Goal: Task Accomplishment & Management: Use online tool/utility

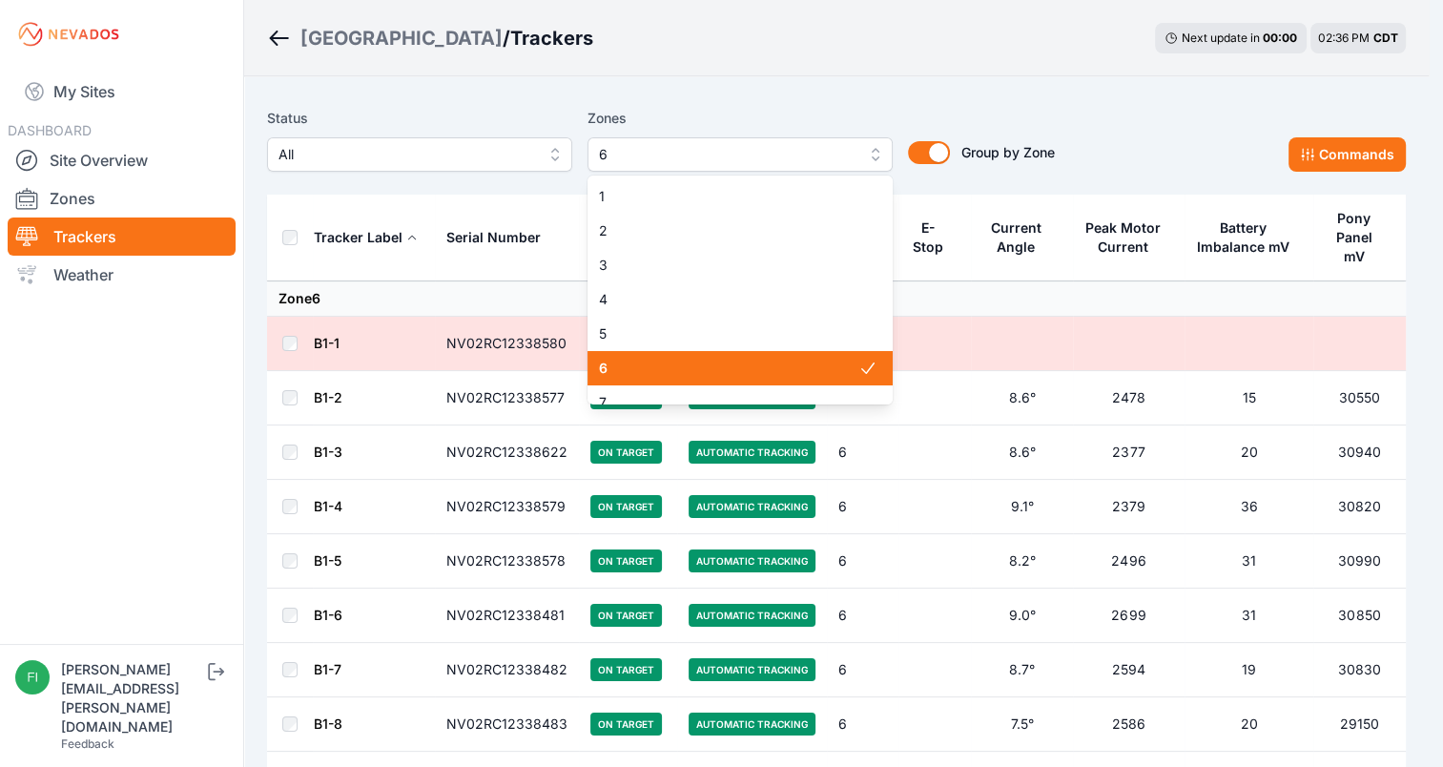
click at [794, 167] on button "6" at bounding box center [739, 154] width 305 height 34
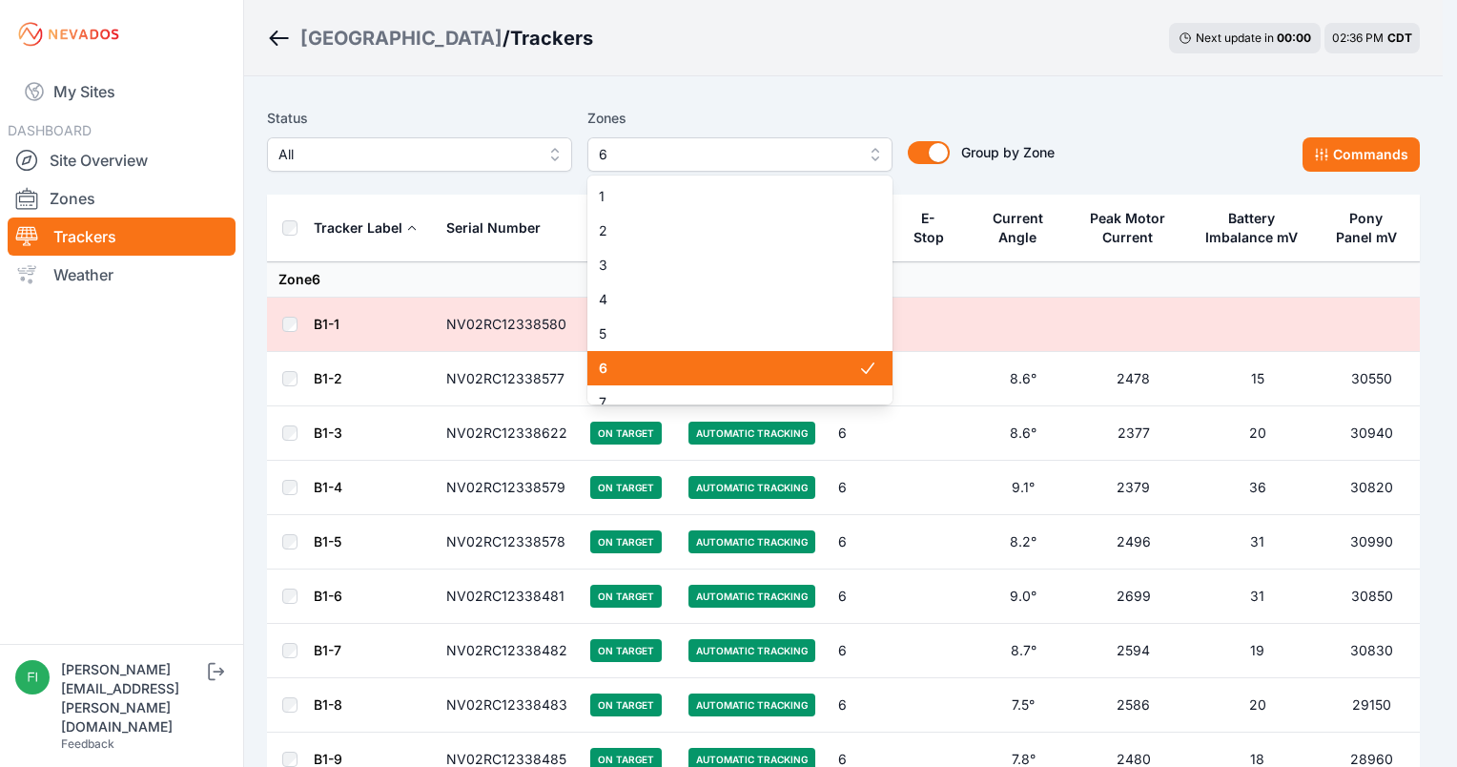
click at [703, 365] on span "6" at bounding box center [728, 368] width 259 height 19
click at [702, 336] on span "5" at bounding box center [728, 333] width 259 height 19
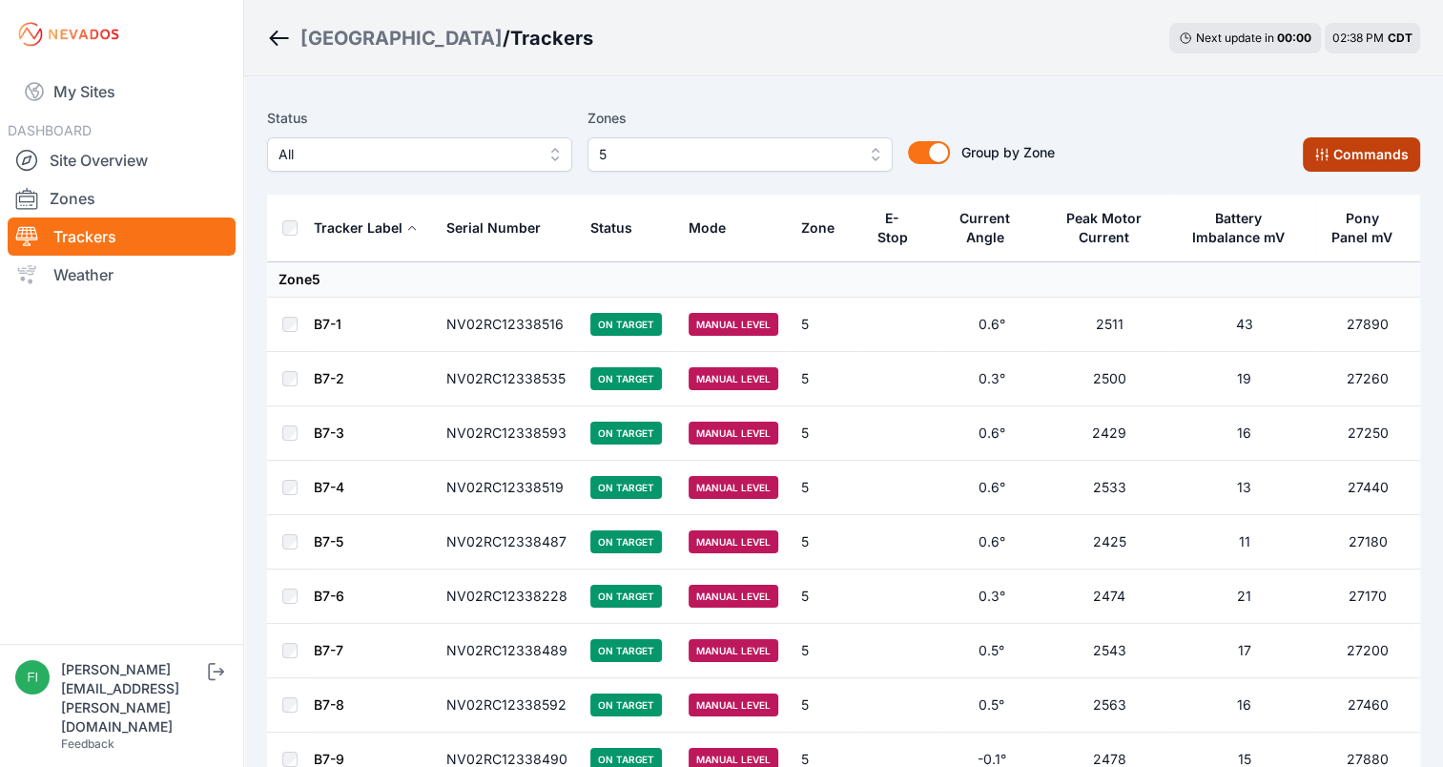
click at [1369, 141] on button "Commands" at bounding box center [1361, 154] width 117 height 34
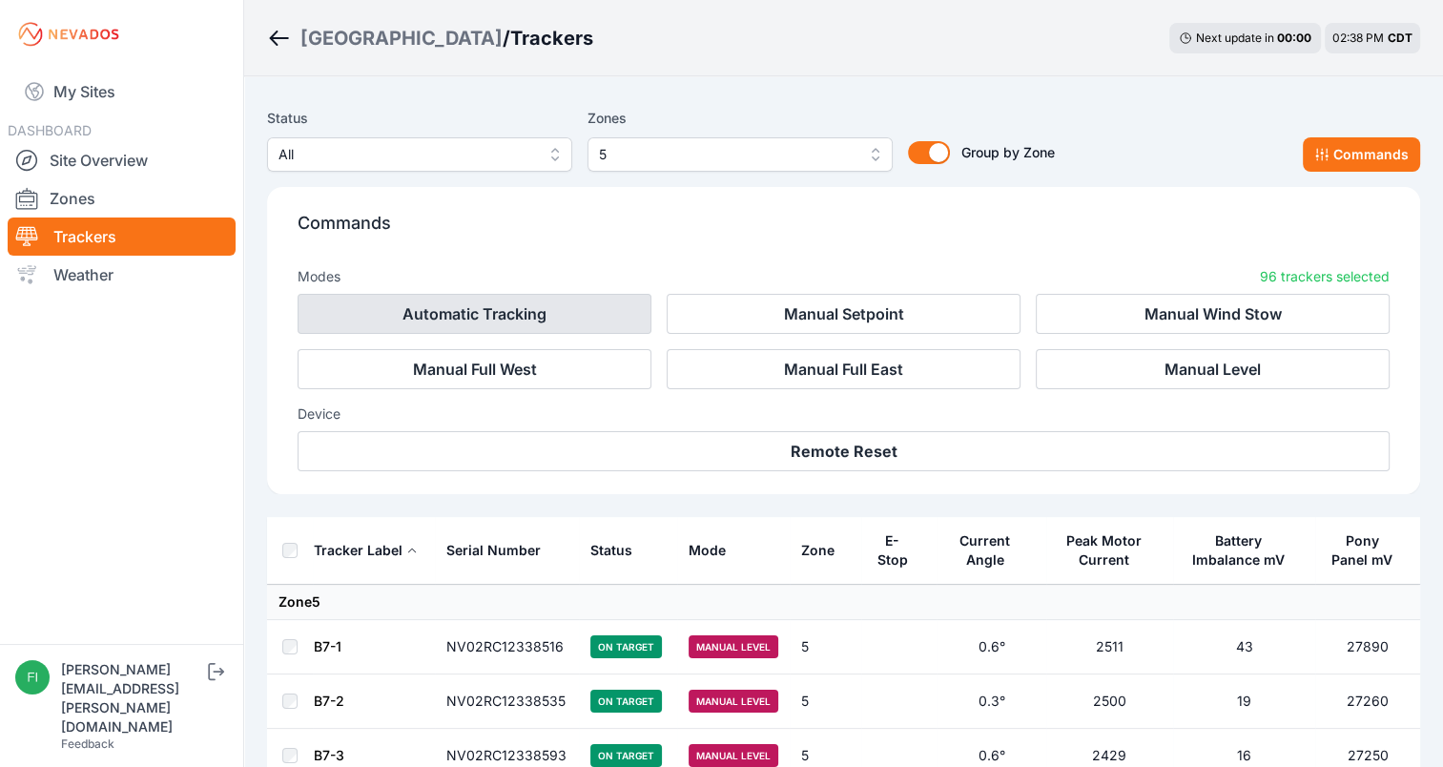
click at [618, 318] on button "Automatic Tracking" at bounding box center [475, 314] width 354 height 40
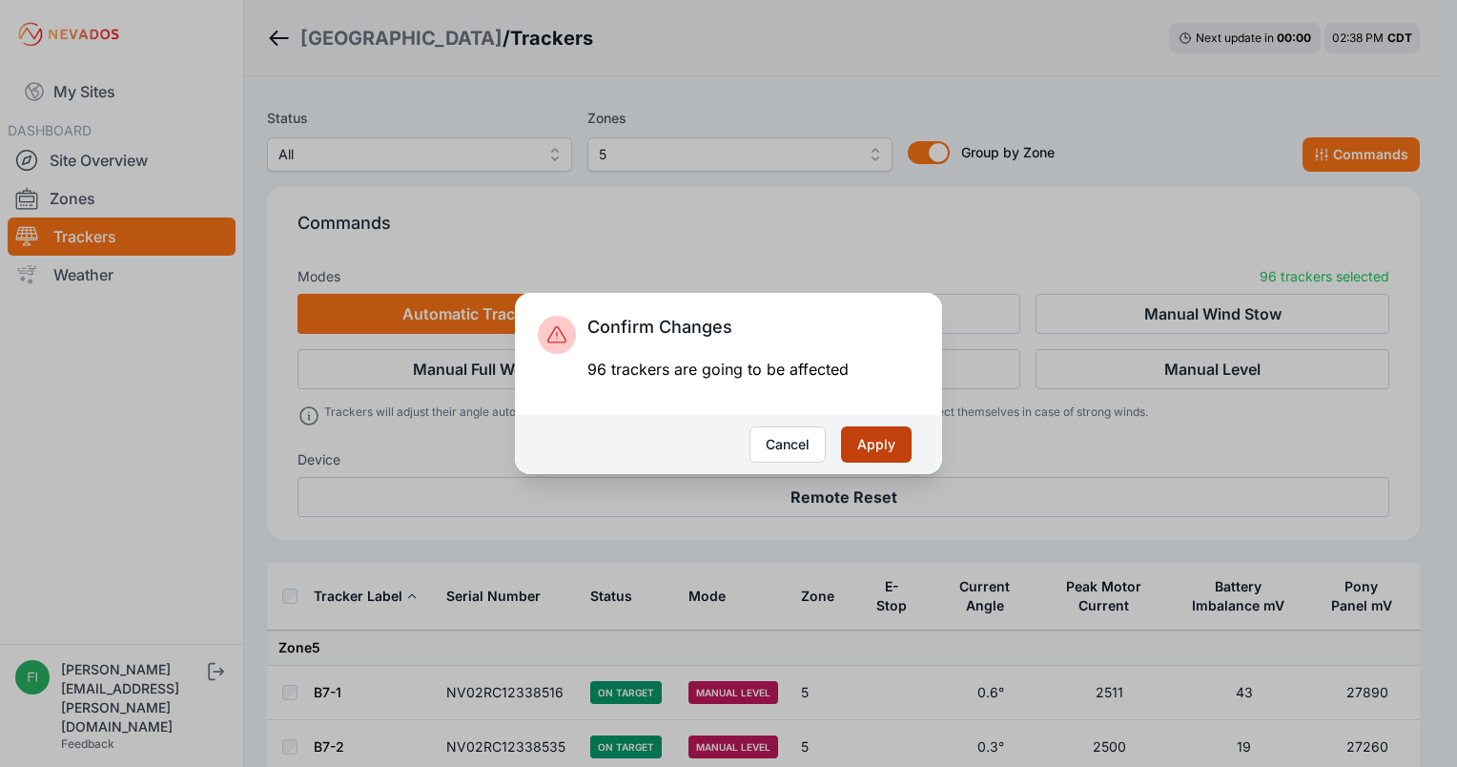
click at [868, 457] on button "Apply" at bounding box center [876, 444] width 71 height 36
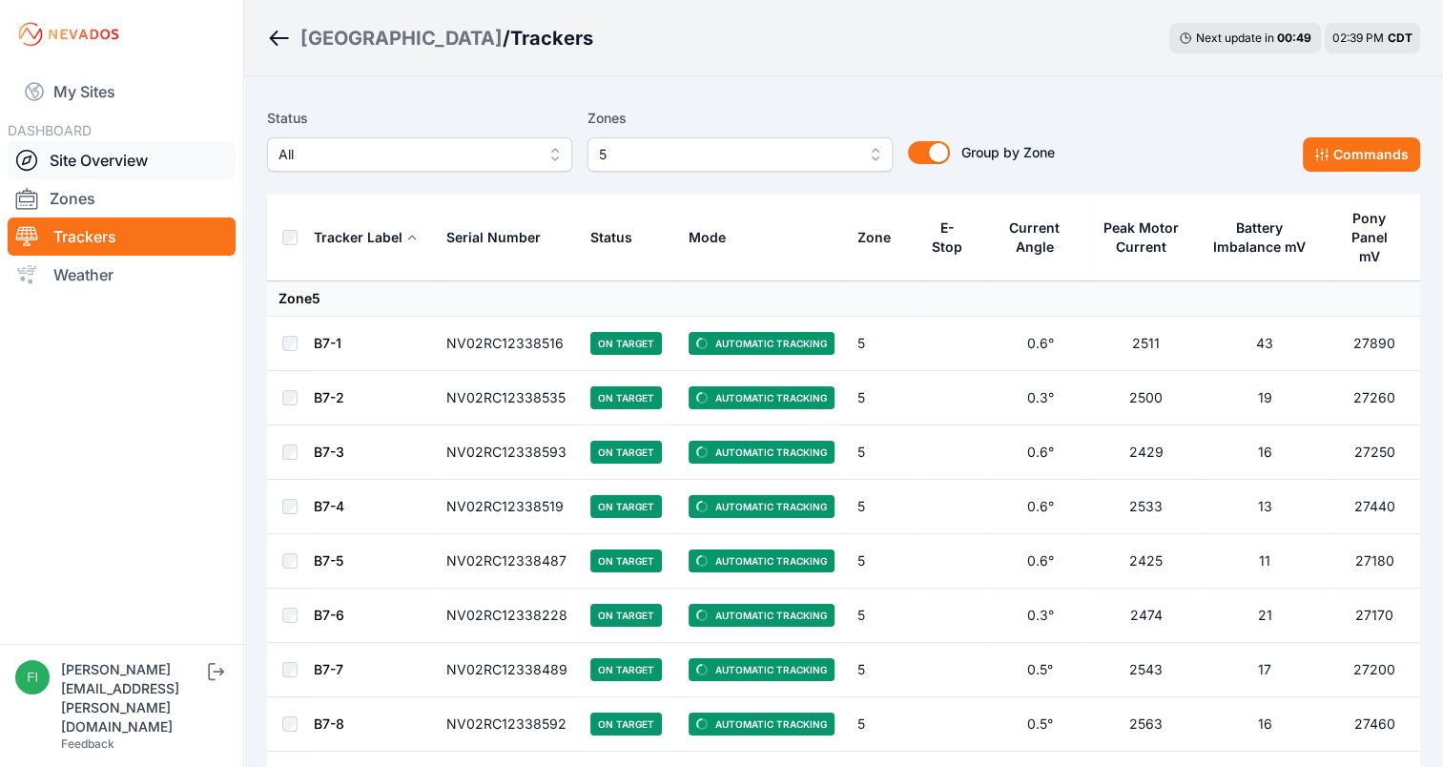
click at [122, 173] on link "Site Overview" at bounding box center [122, 160] width 228 height 38
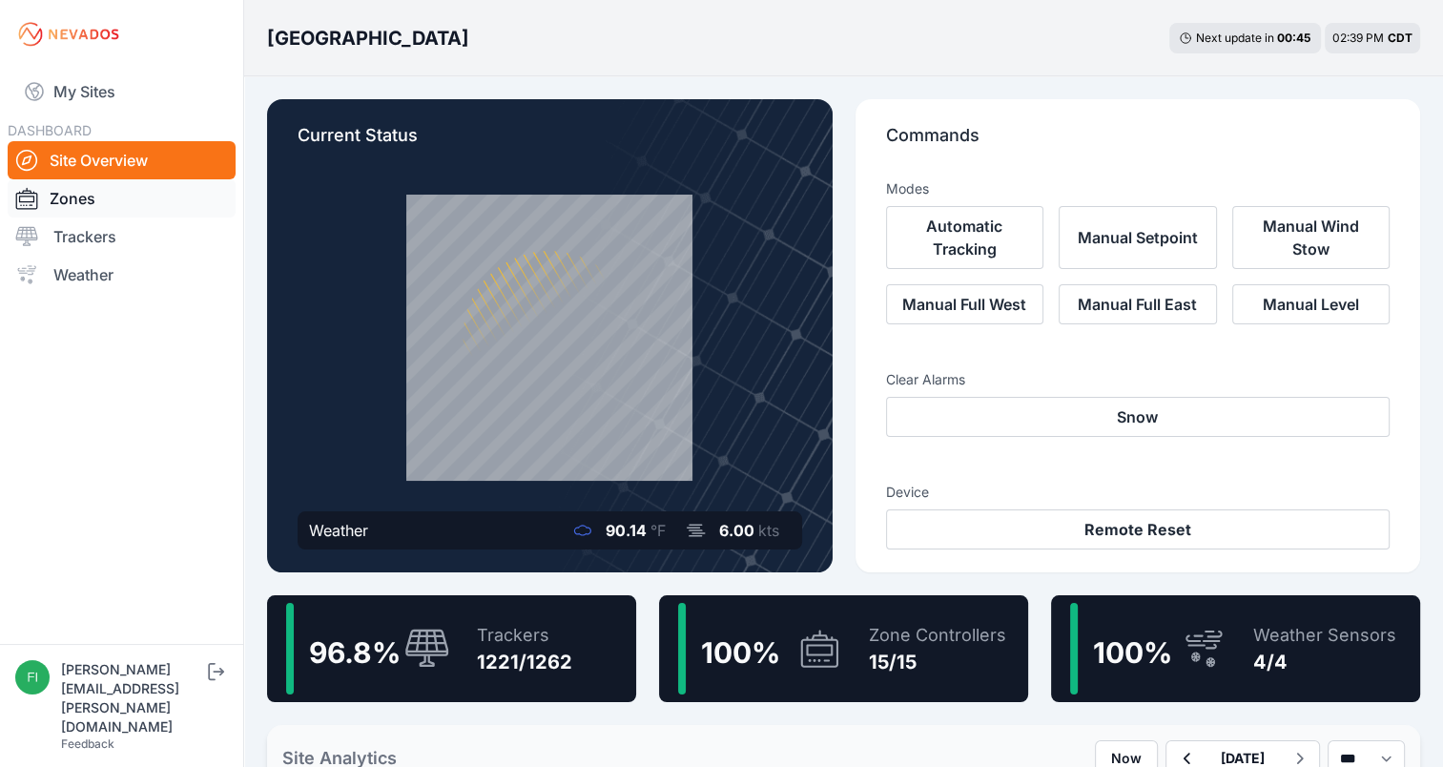
click at [117, 214] on link "Zones" at bounding box center [122, 198] width 228 height 38
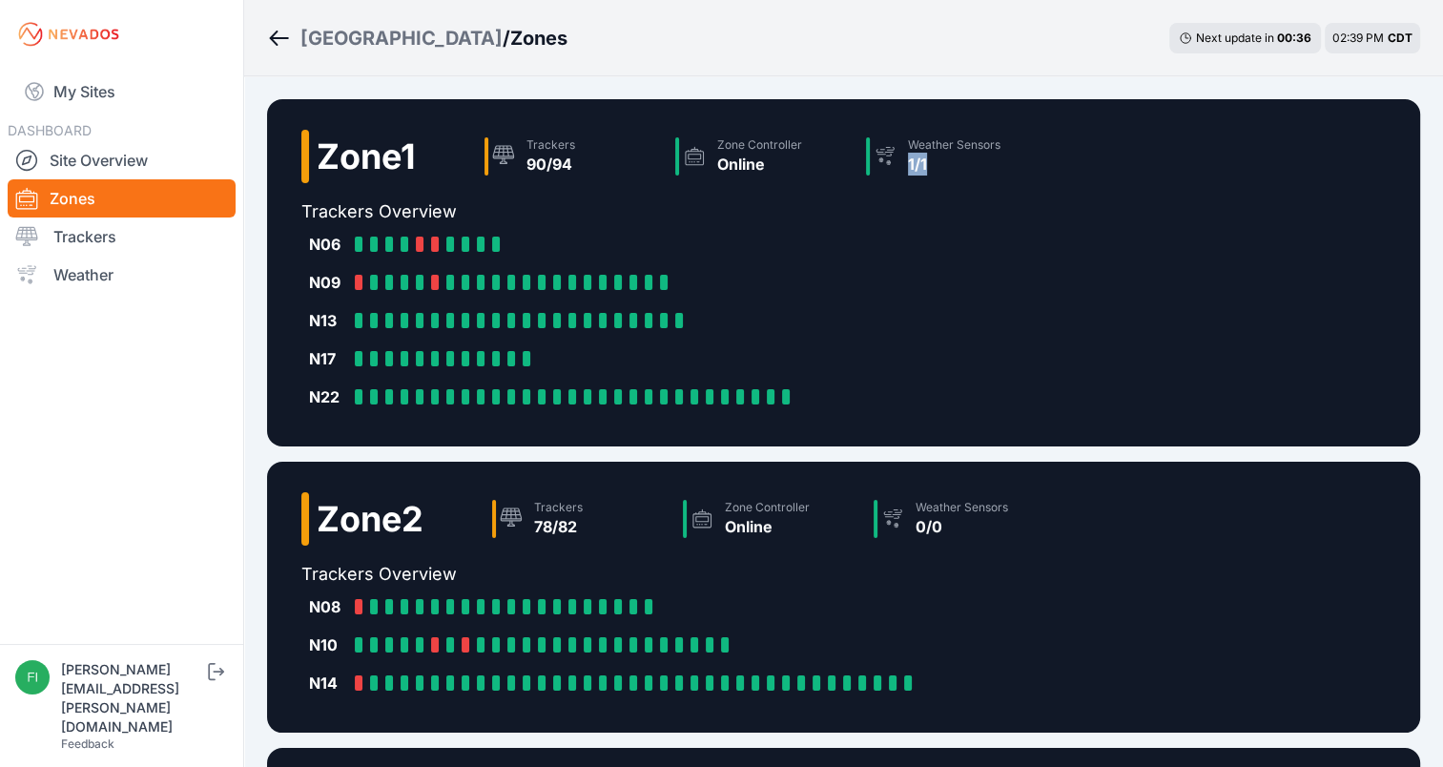
drag, startPoint x: 1442, startPoint y: 120, endPoint x: 1446, endPoint y: 184, distance: 64.0
click at [1442, 184] on html "My Sites DASHBOARD Site Overview Zones Trackers Weather [PERSON_NAME][EMAIL_ADD…" at bounding box center [721, 383] width 1443 height 767
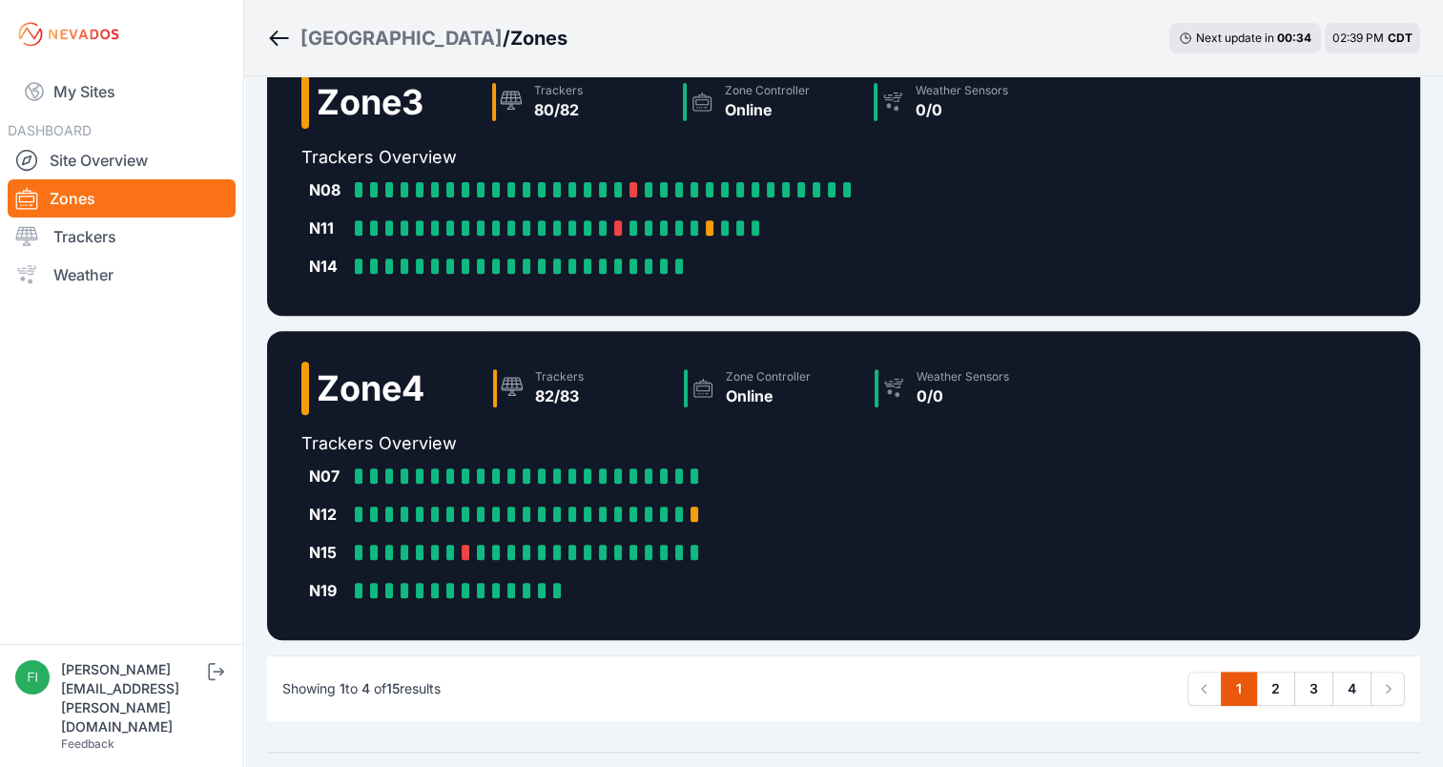
scroll to position [752, 0]
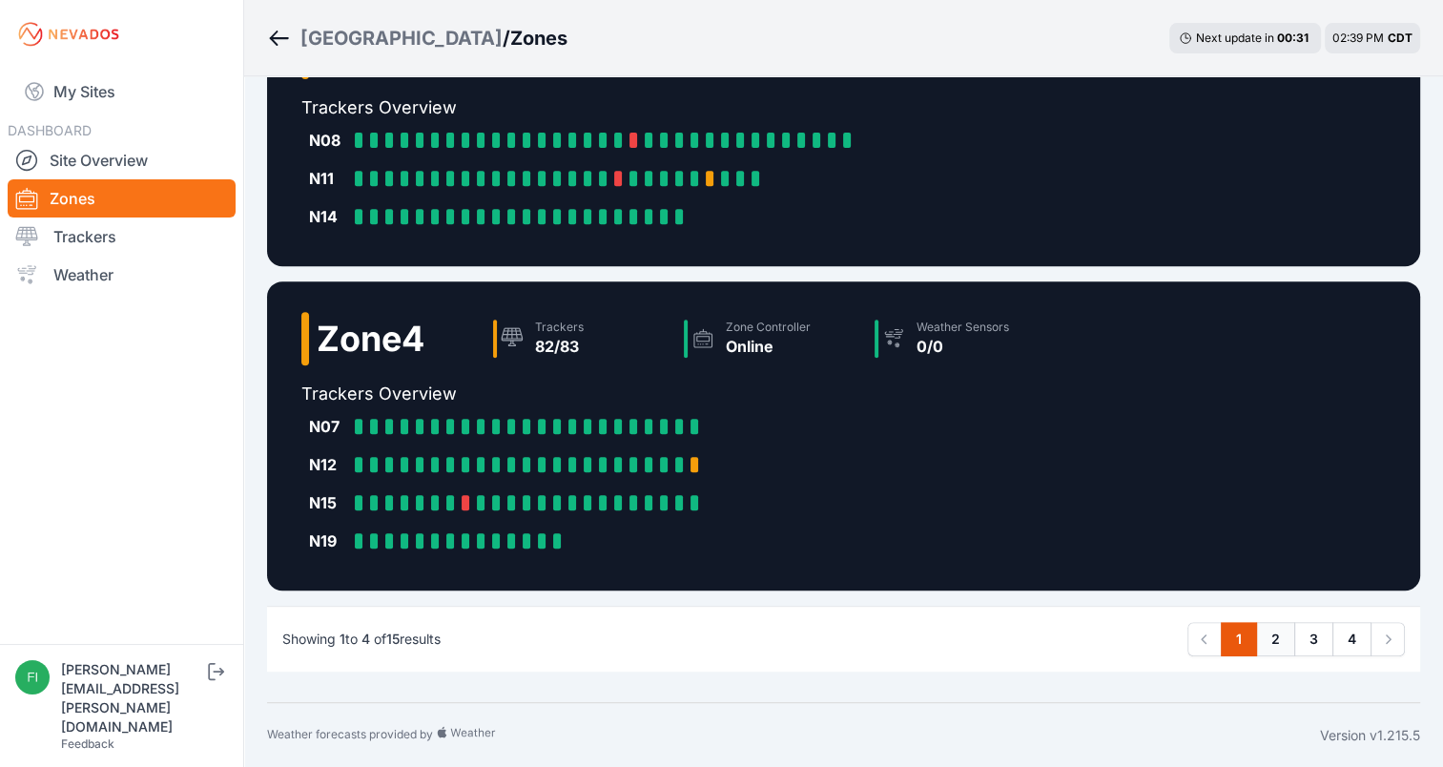
click at [1278, 648] on link "2" at bounding box center [1275, 639] width 39 height 34
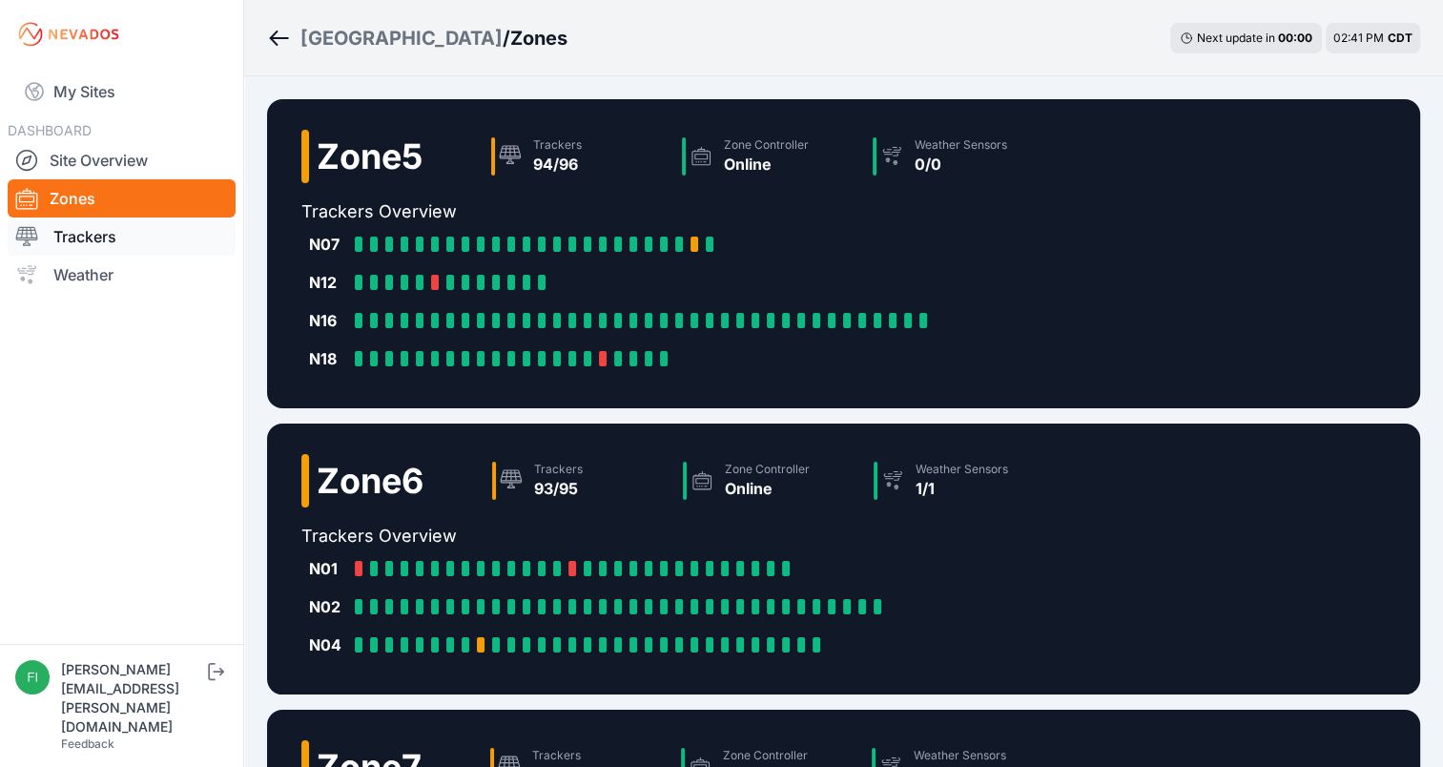
click at [181, 228] on link "Trackers" at bounding box center [122, 236] width 228 height 38
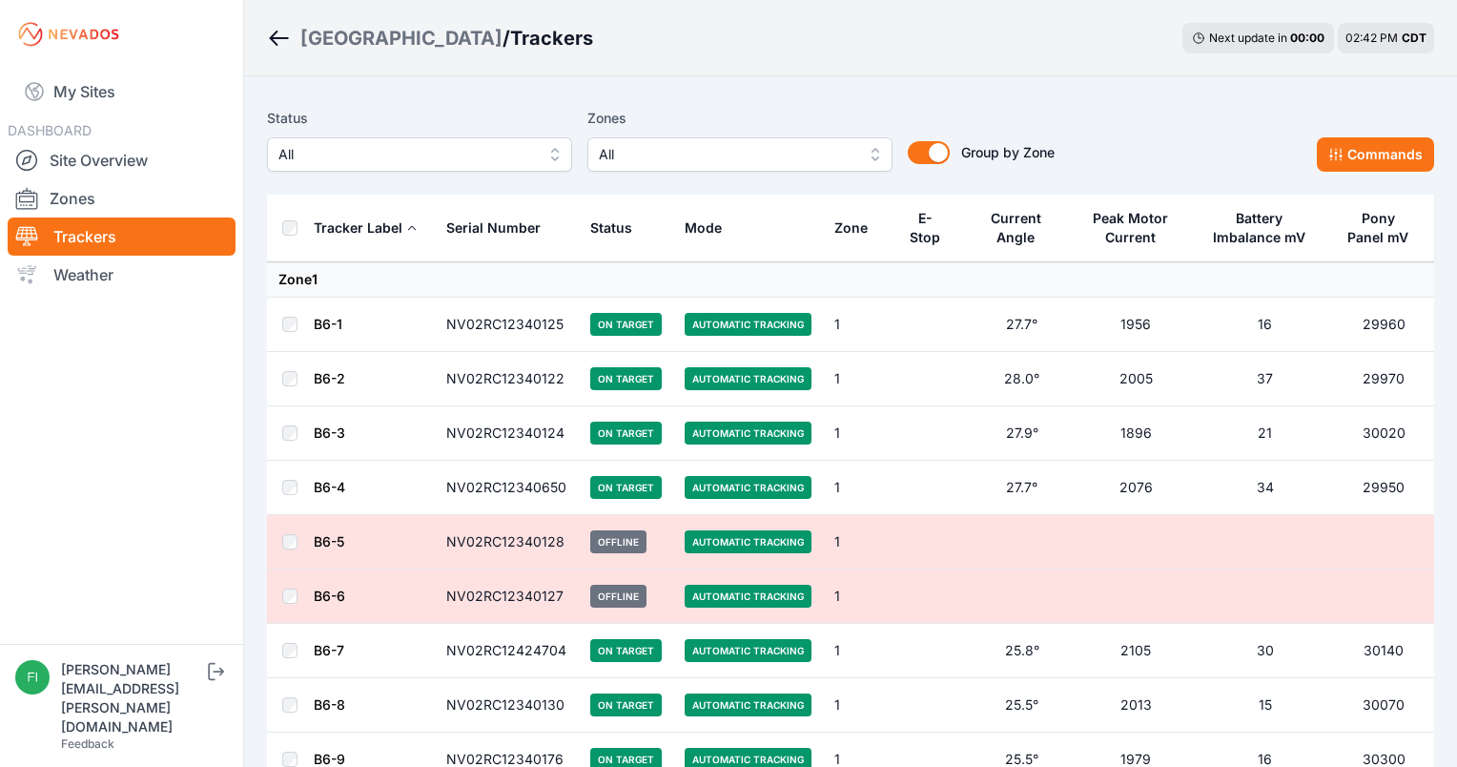
click at [836, 157] on span "All" at bounding box center [727, 154] width 256 height 23
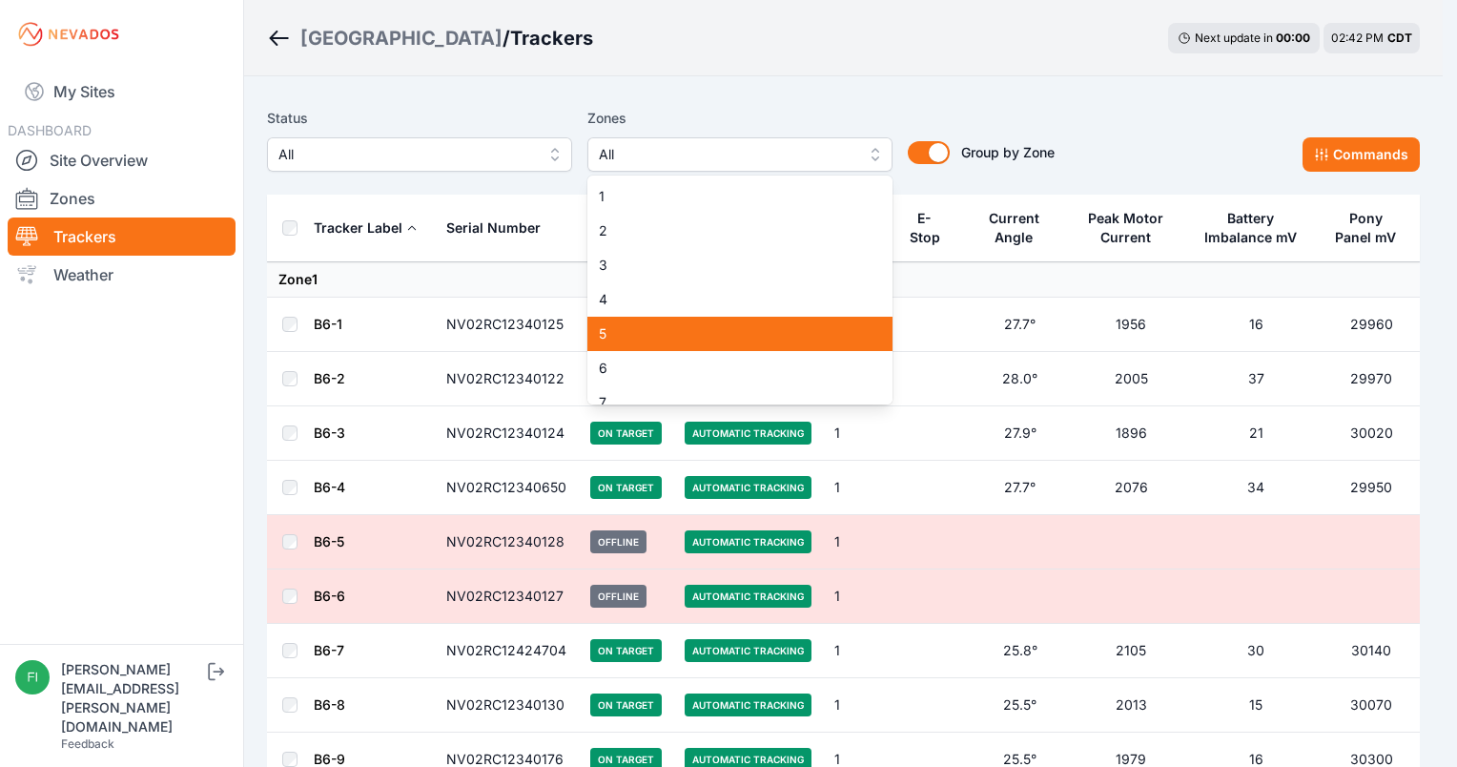
click at [676, 335] on span "5" at bounding box center [728, 333] width 259 height 19
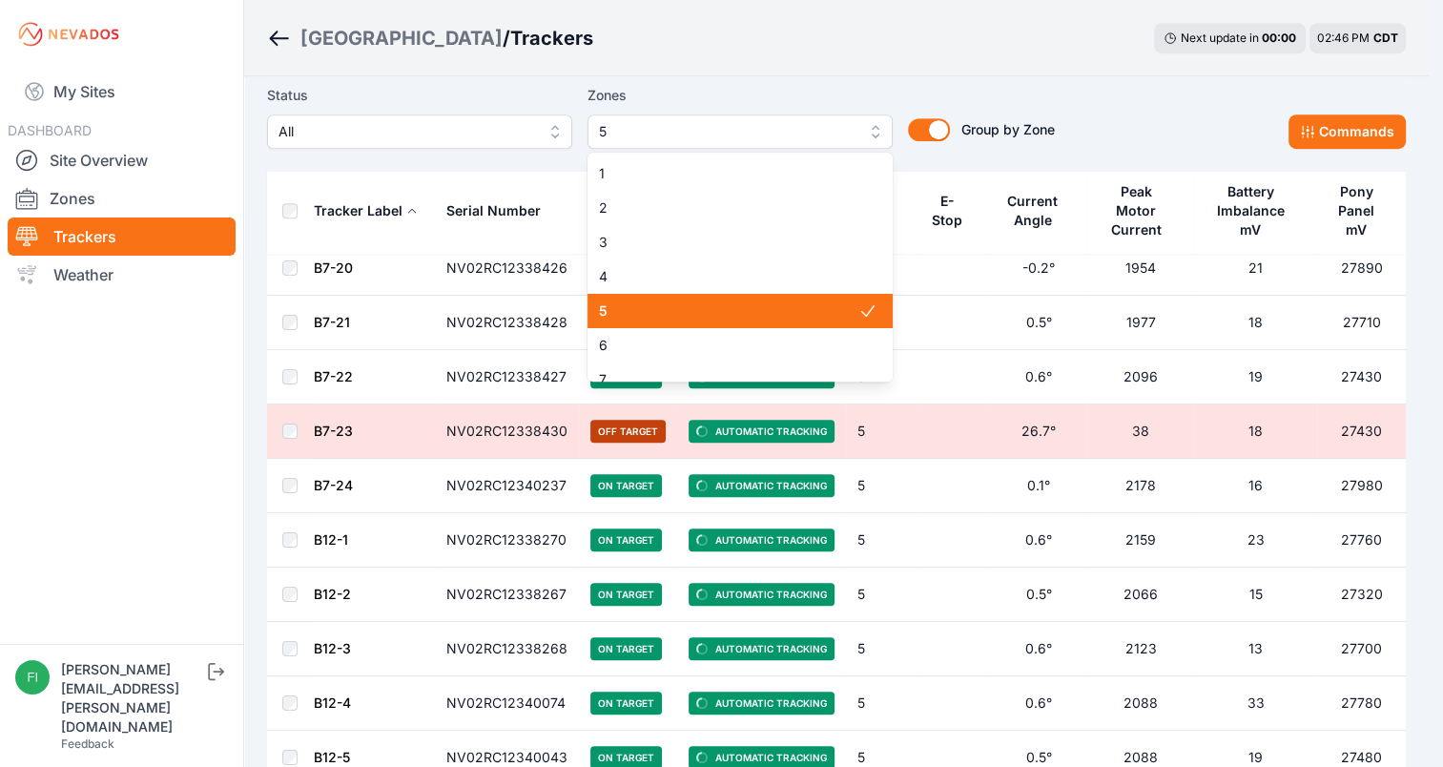
scroll to position [1089, 0]
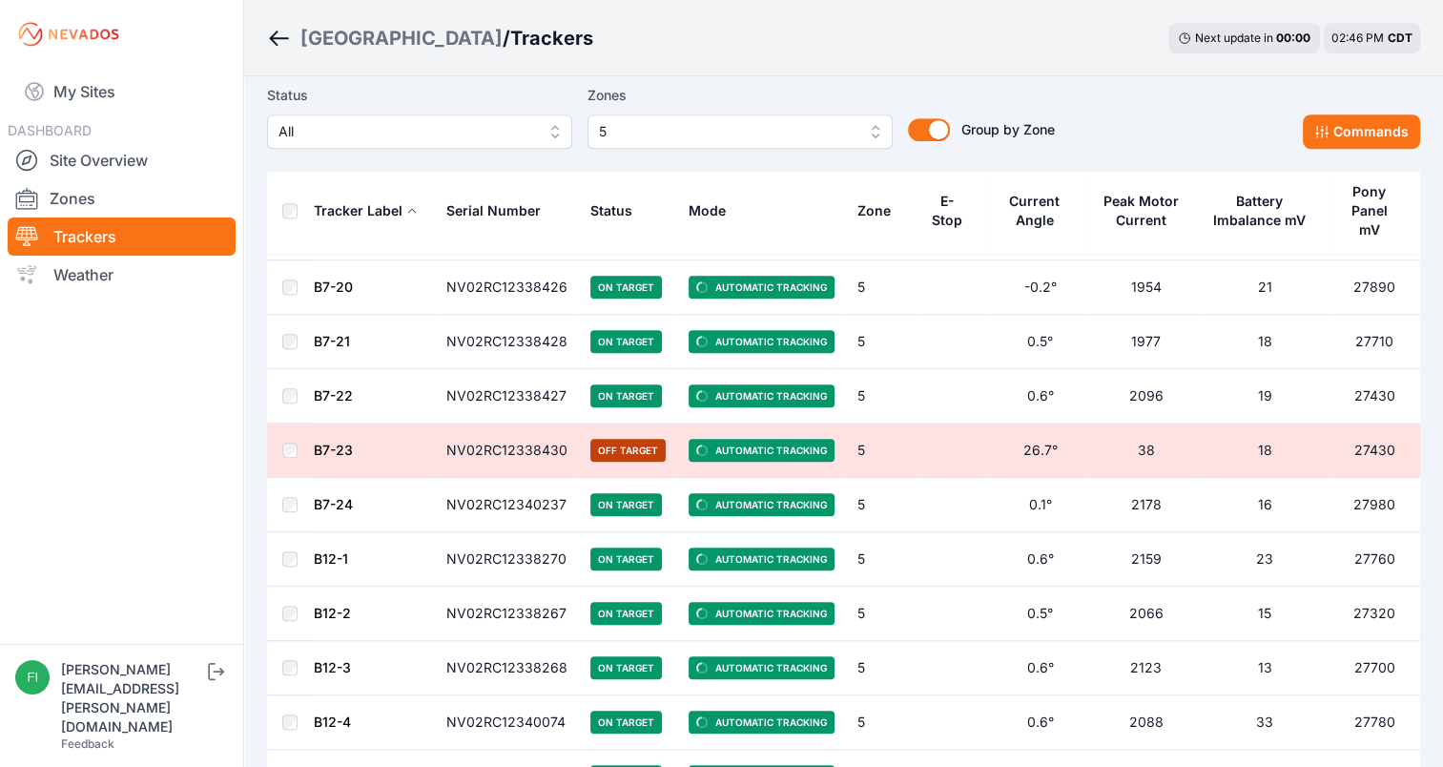
click at [1125, 81] on div "Status All Zones 5 Group by Zone Group by Zone Commands" at bounding box center [843, 123] width 1153 height 95
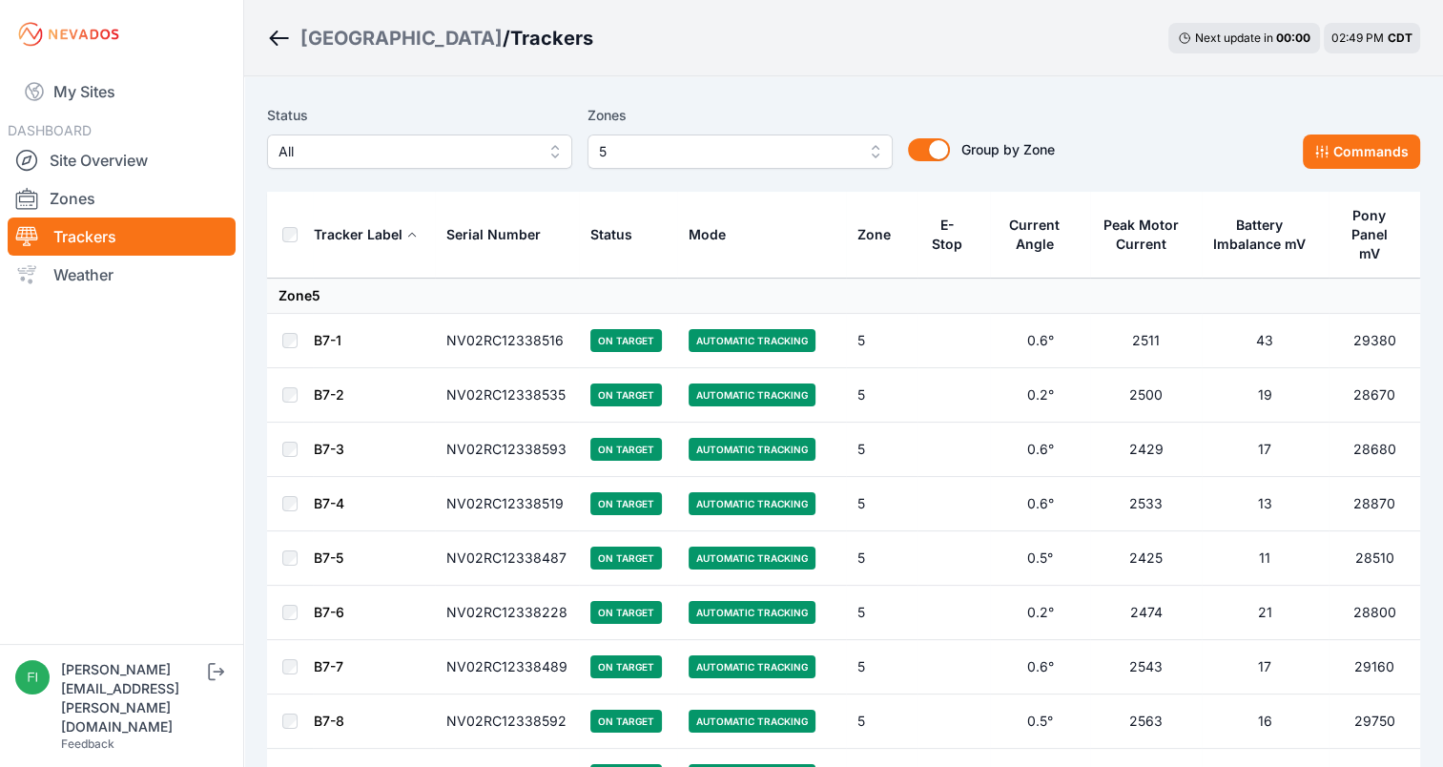
scroll to position [0, 0]
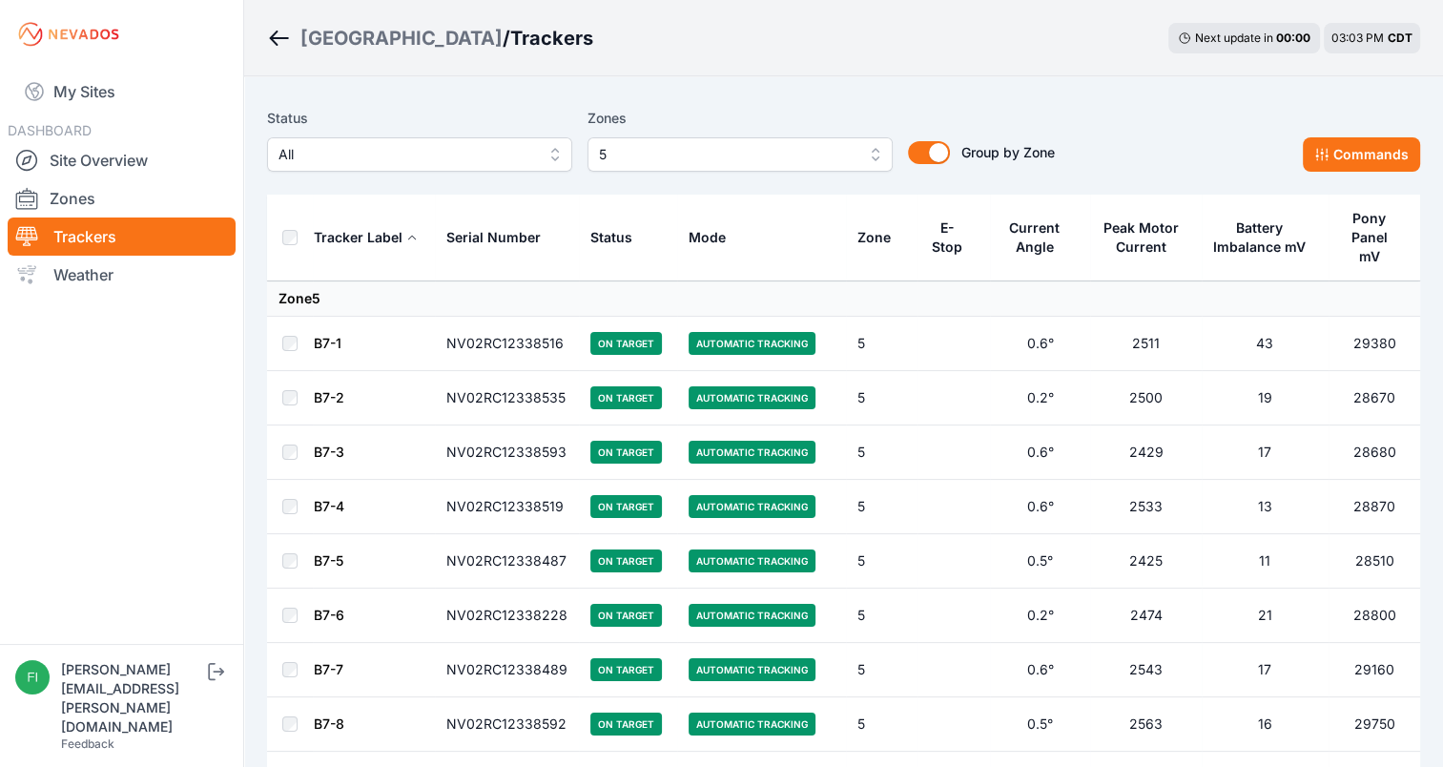
click at [736, 149] on span "5" at bounding box center [727, 154] width 256 height 23
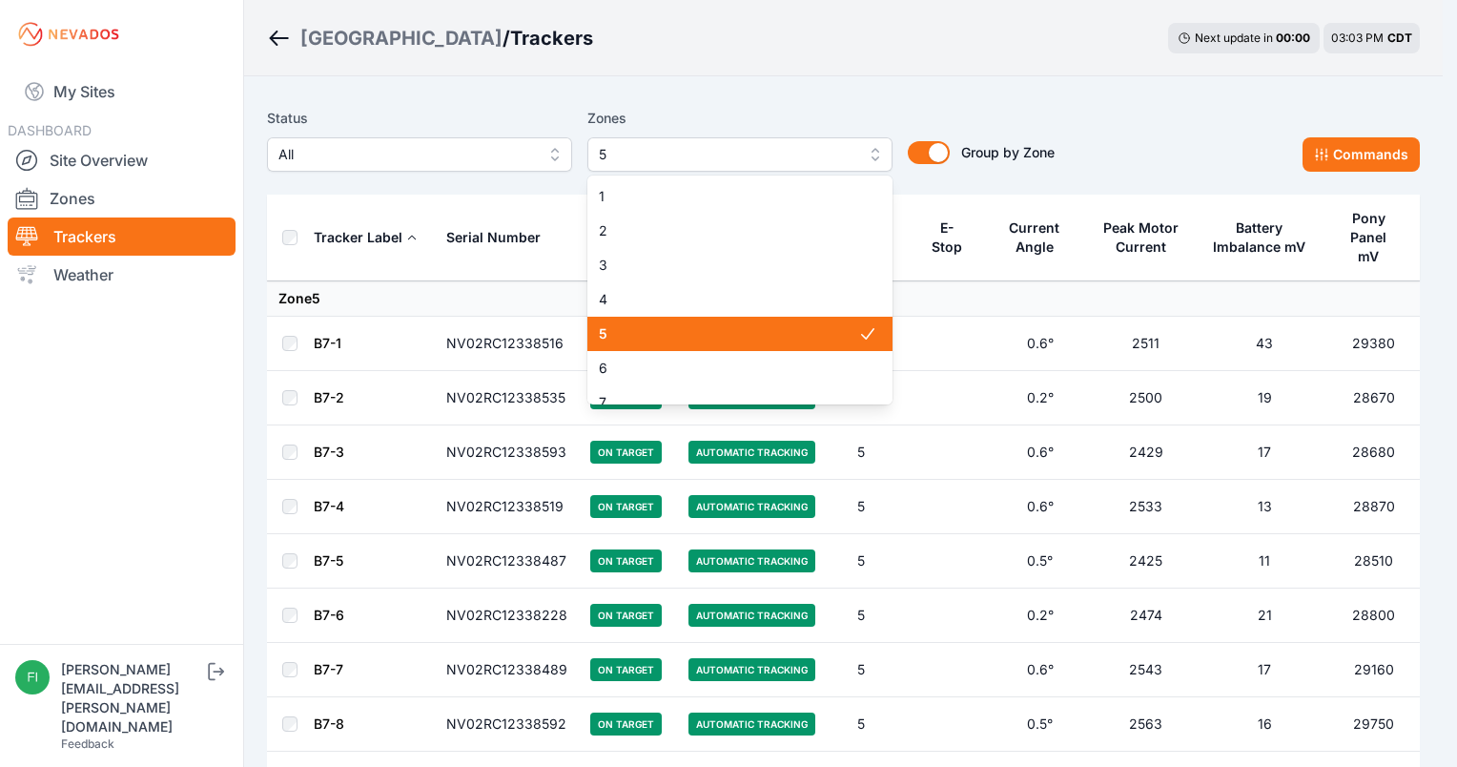
click at [714, 346] on div "5" at bounding box center [739, 334] width 305 height 34
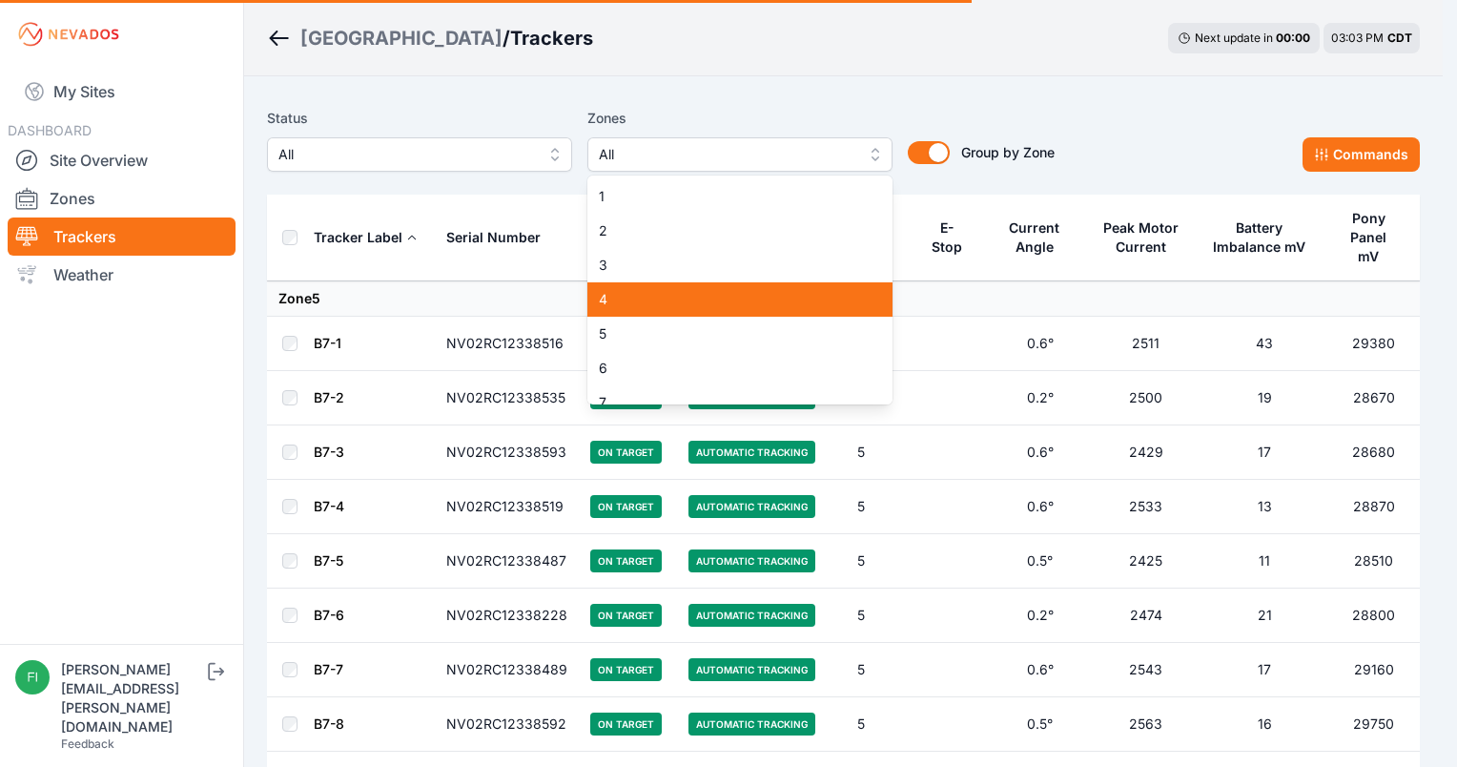
click at [722, 310] on div "4" at bounding box center [739, 299] width 305 height 34
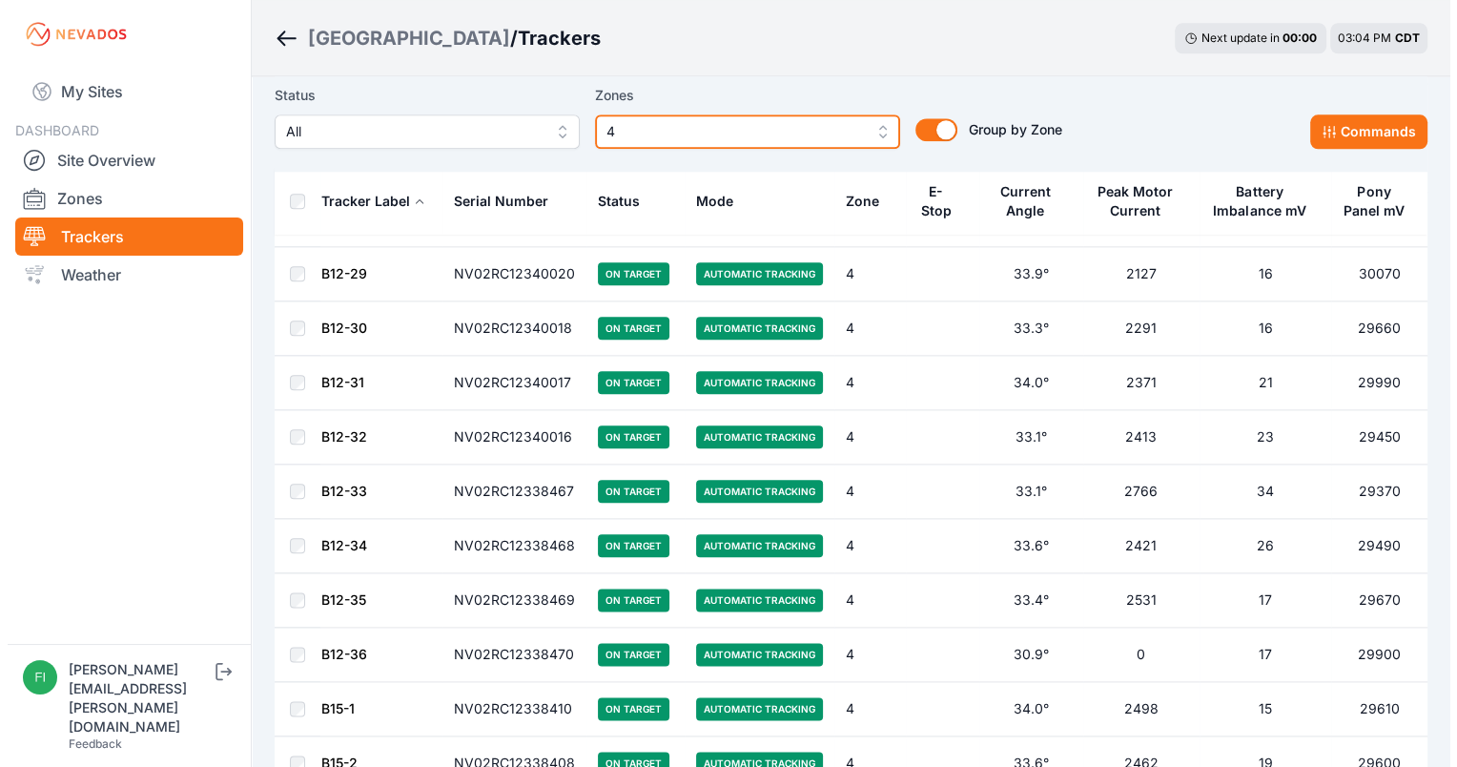
scroll to position [2121, 0]
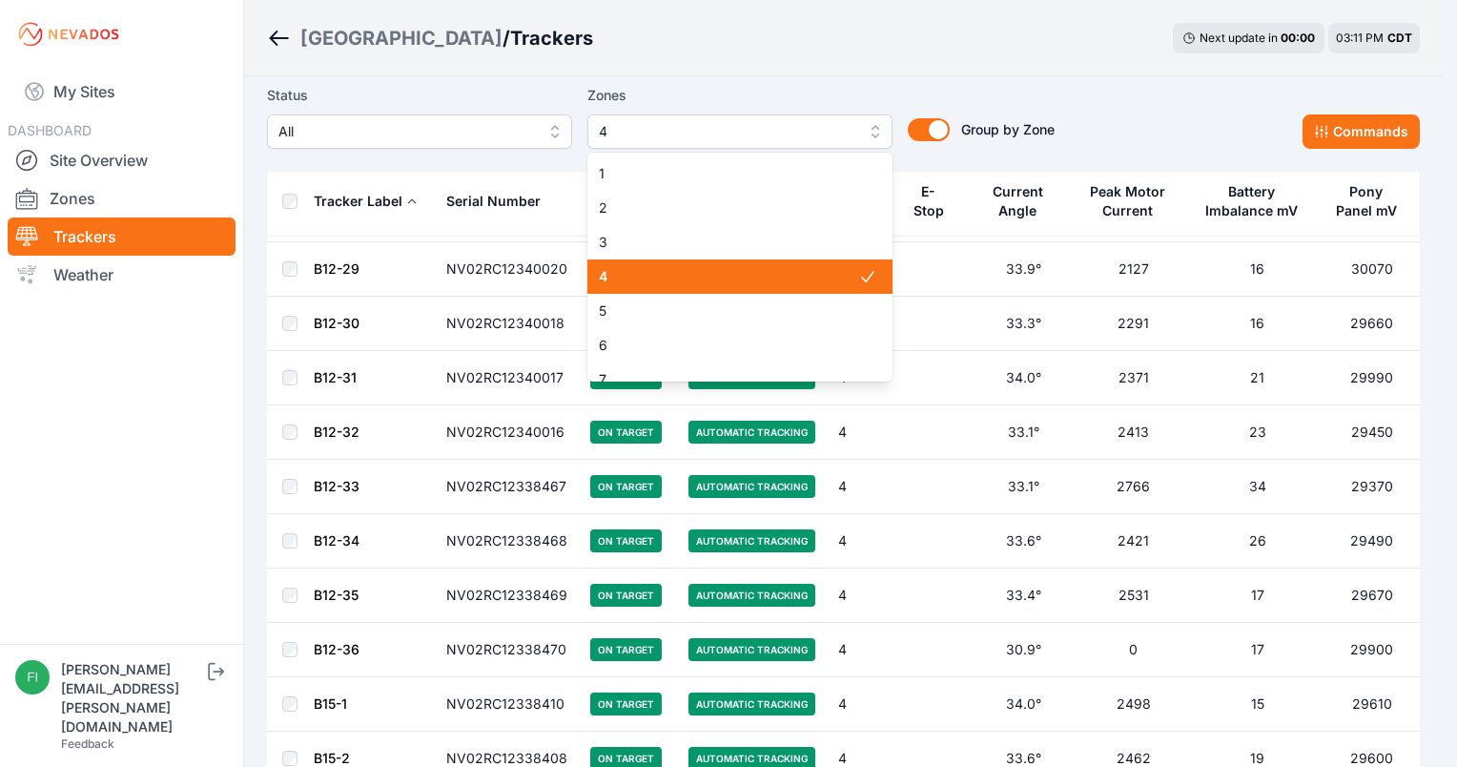
click at [866, 137] on button "4" at bounding box center [739, 131] width 305 height 34
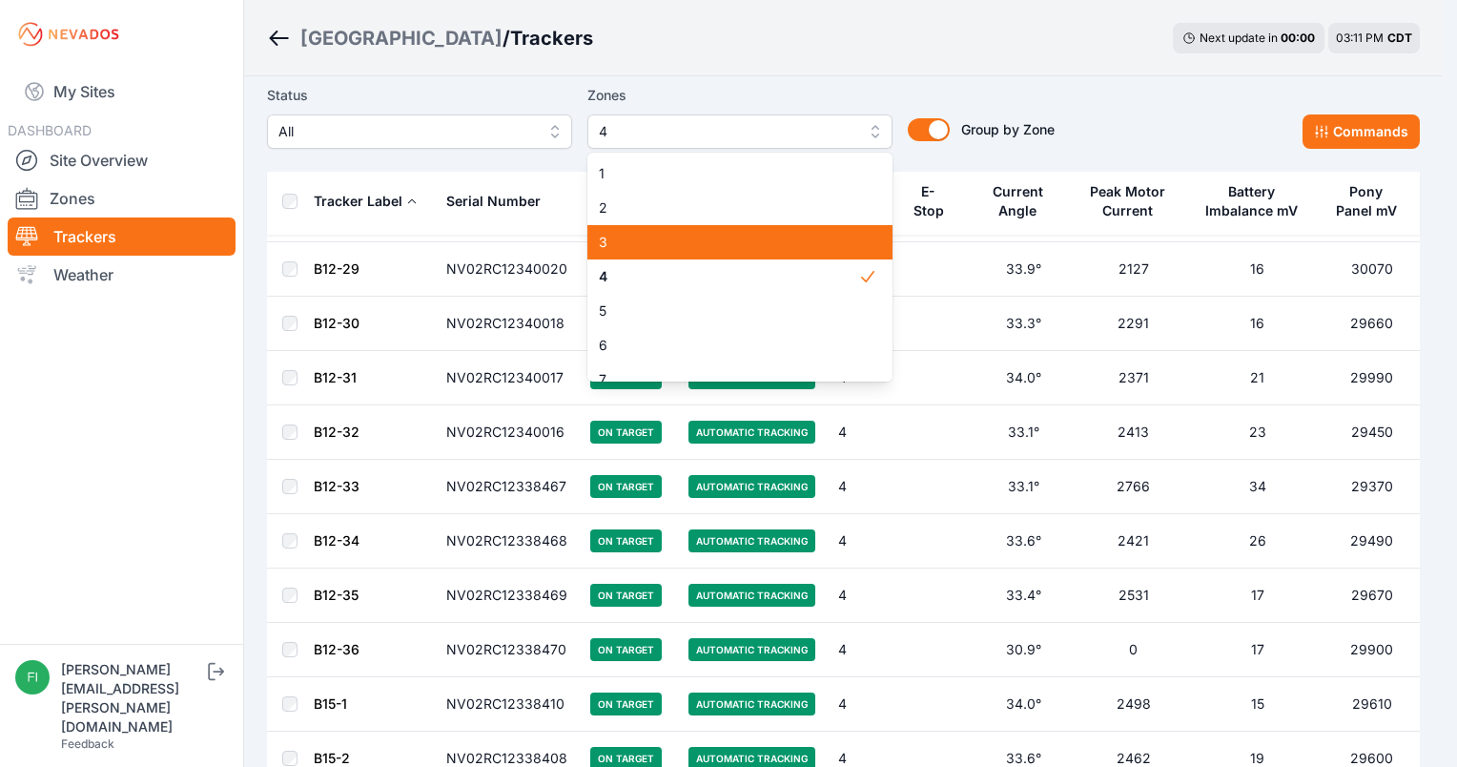
click at [749, 238] on span "3" at bounding box center [728, 242] width 259 height 19
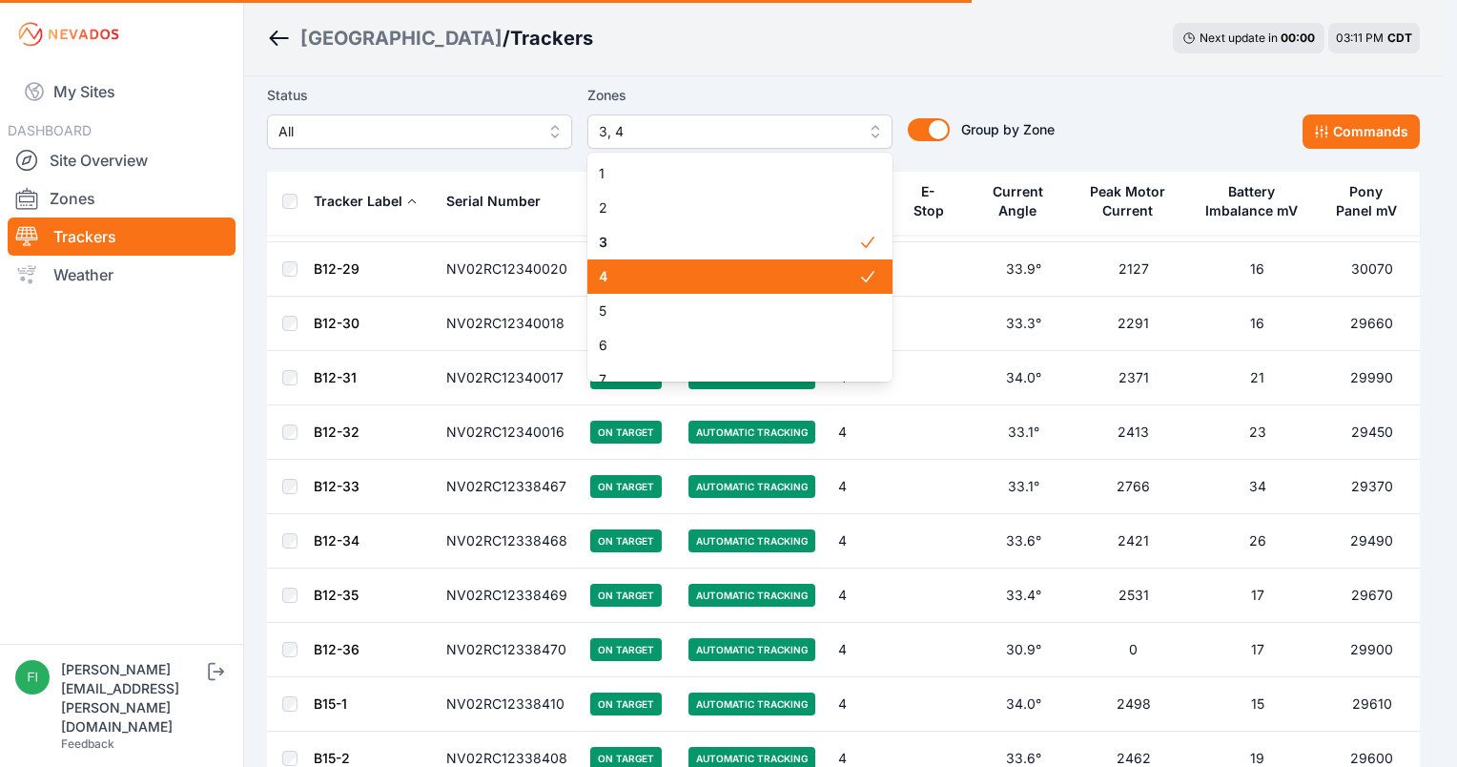
click at [747, 252] on span "3" at bounding box center [728, 242] width 259 height 19
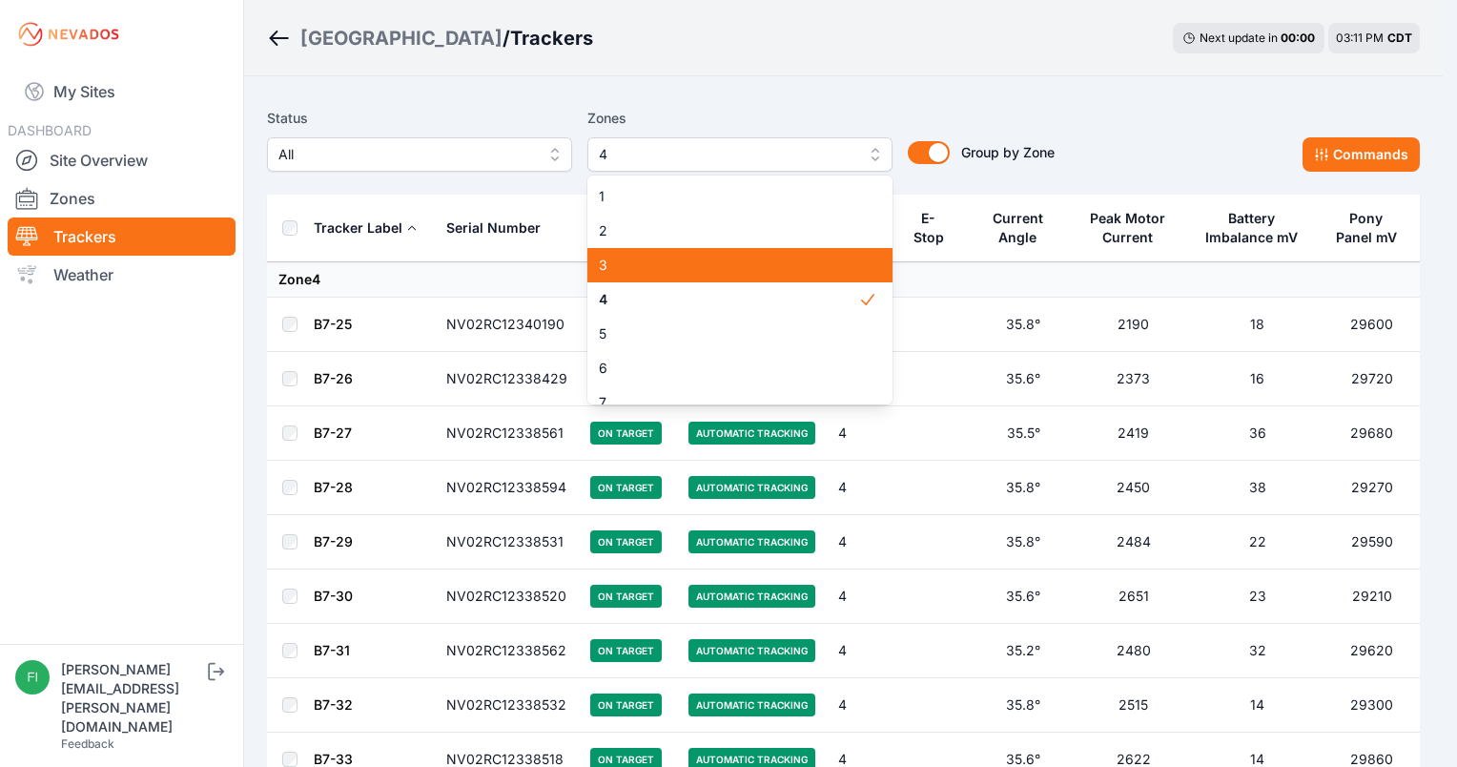
click at [769, 263] on span "3" at bounding box center [728, 265] width 259 height 19
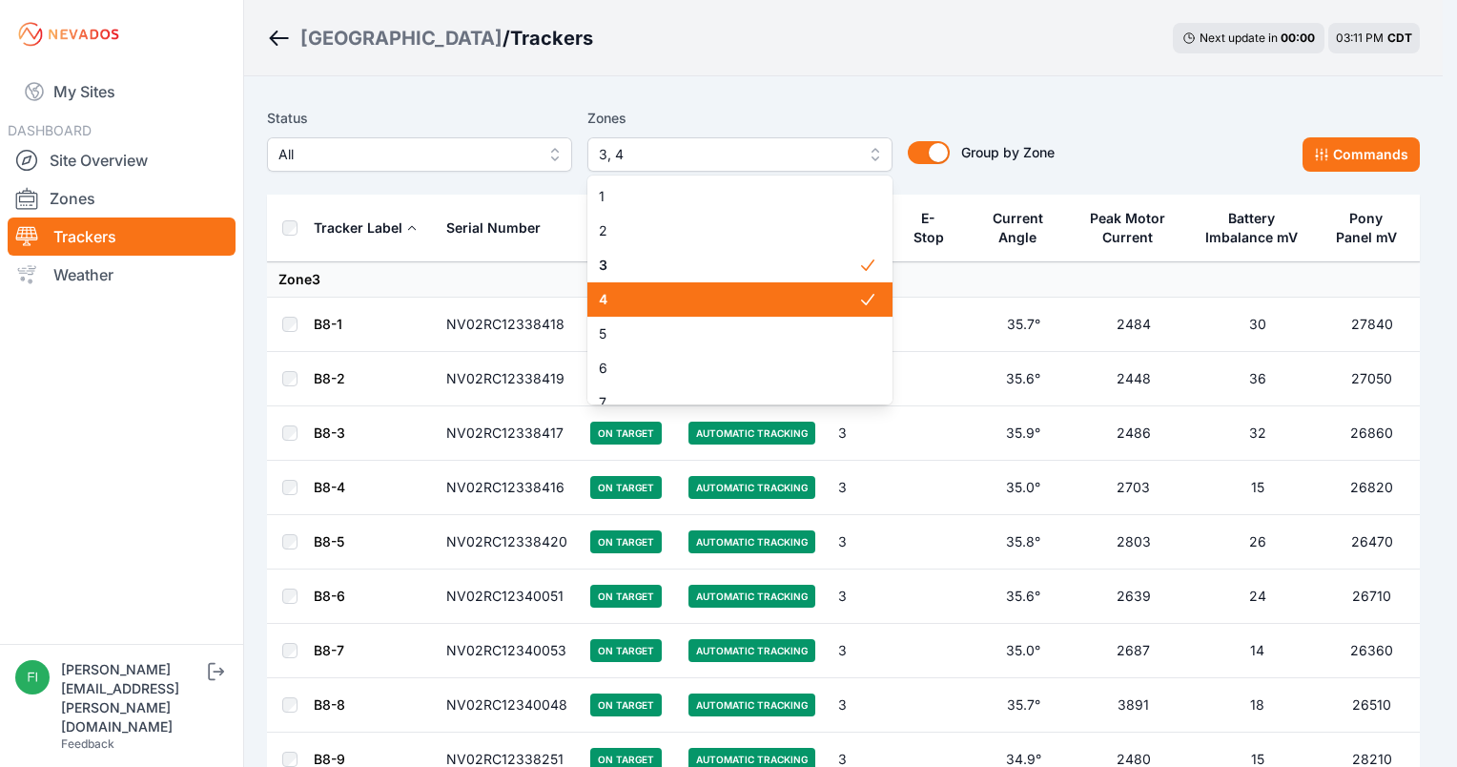
click at [753, 305] on span "4" at bounding box center [728, 299] width 259 height 19
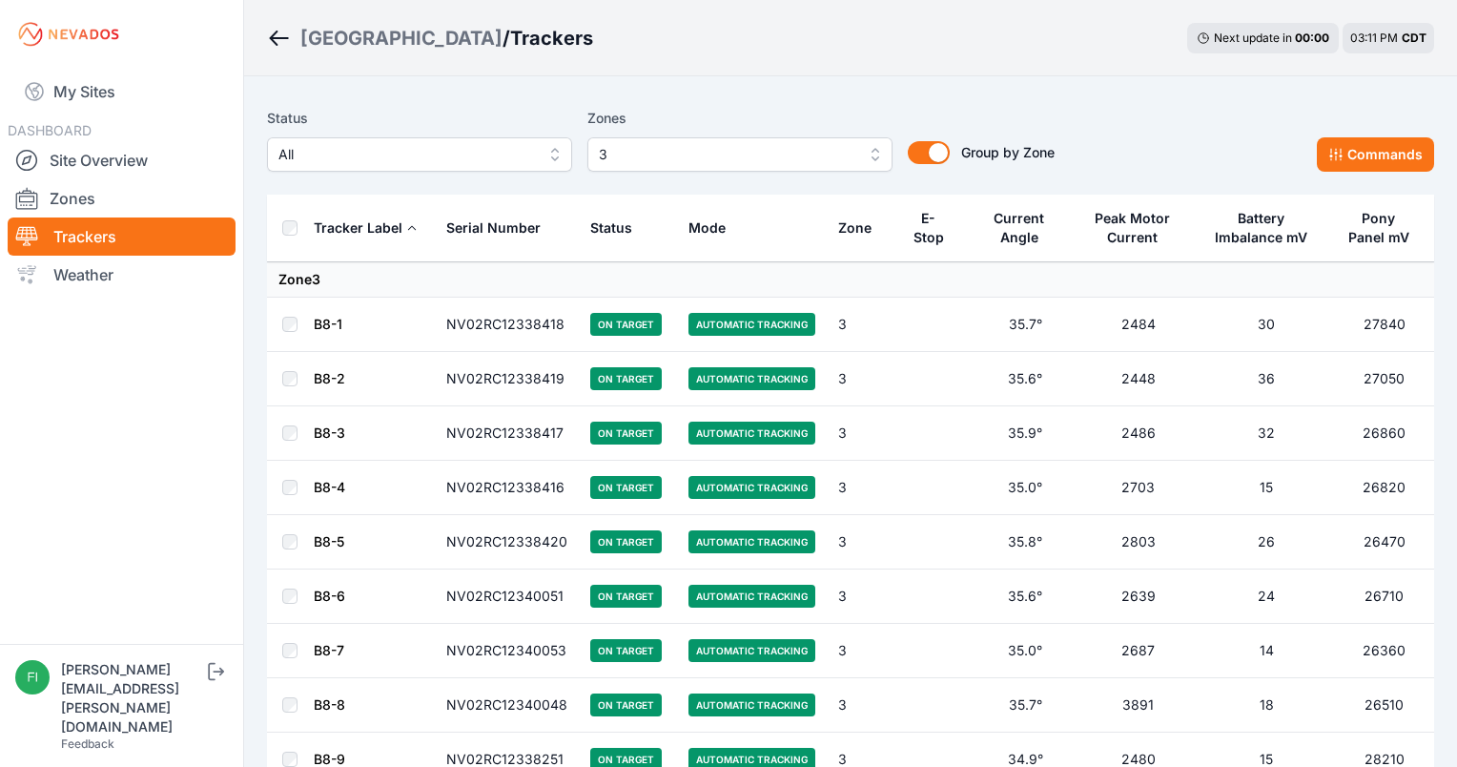
click at [805, 156] on span "3" at bounding box center [727, 154] width 256 height 23
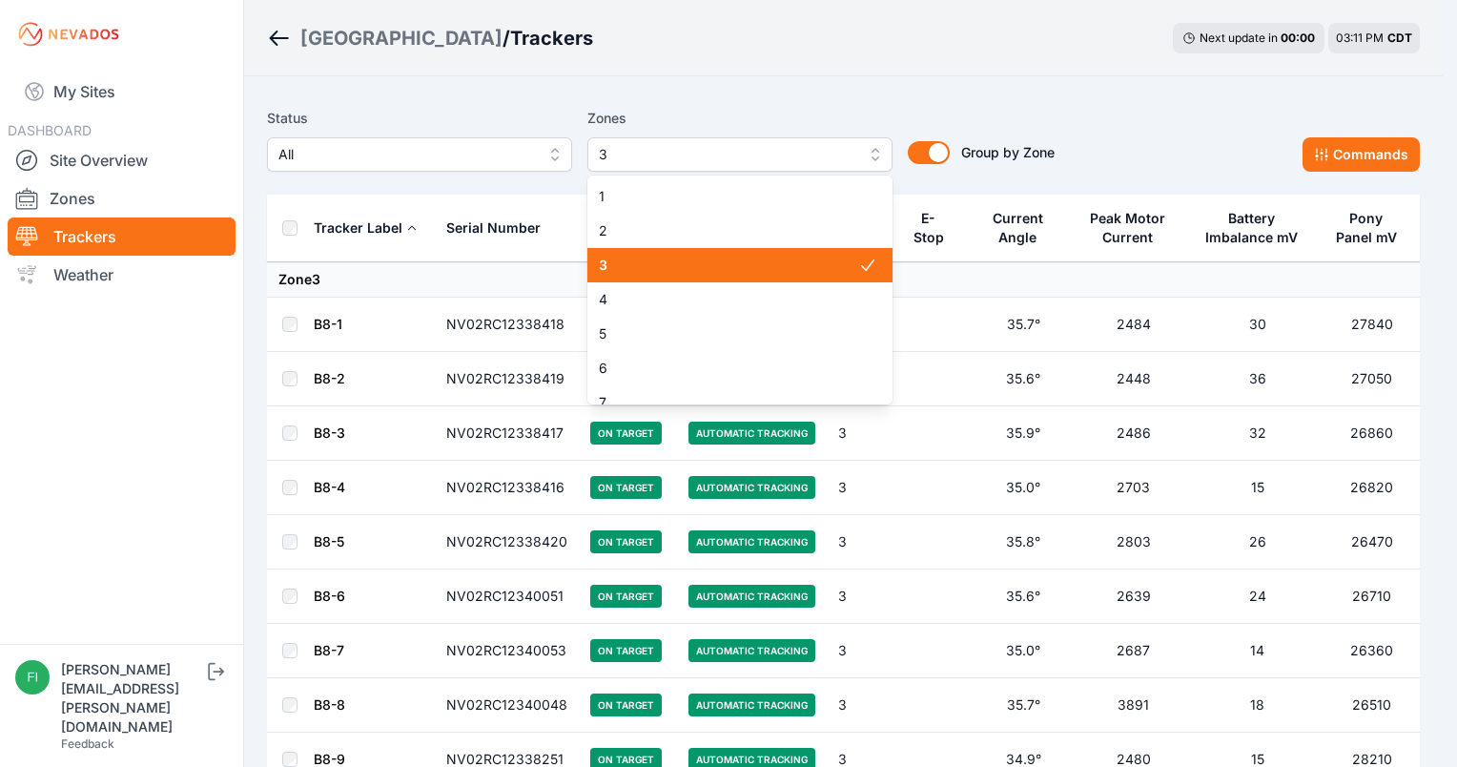
click at [801, 260] on span "3" at bounding box center [728, 265] width 259 height 19
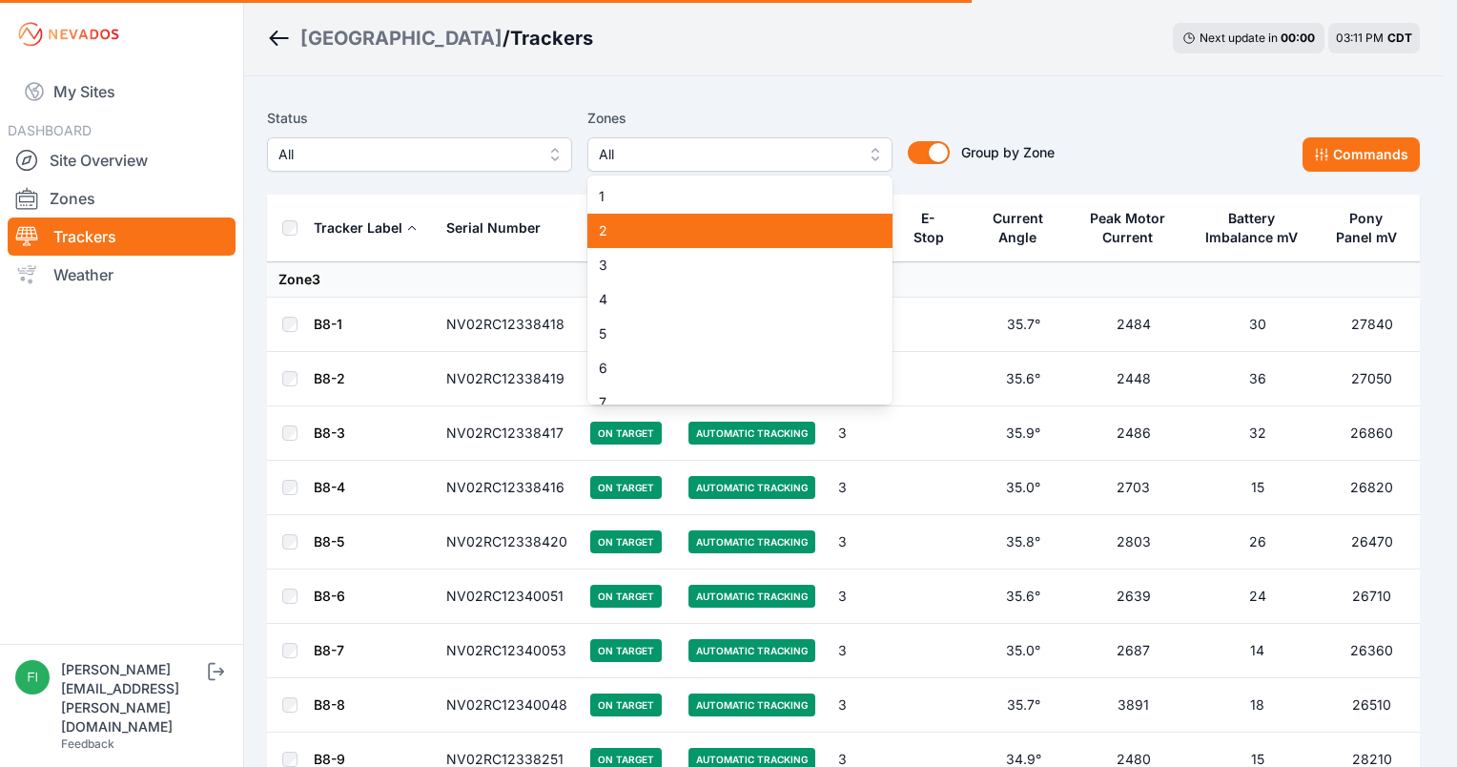
click at [798, 236] on span "2" at bounding box center [728, 230] width 259 height 19
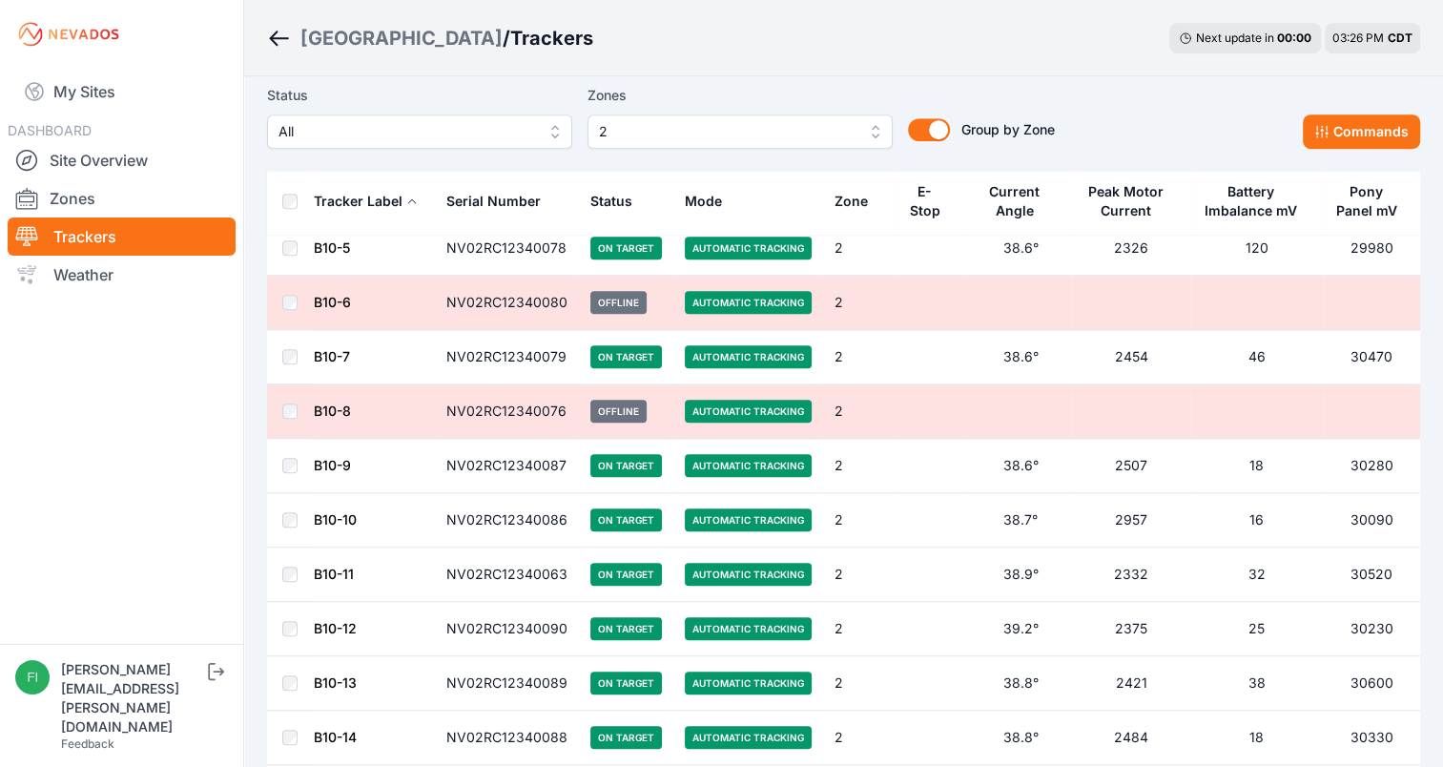
scroll to position [1379, 0]
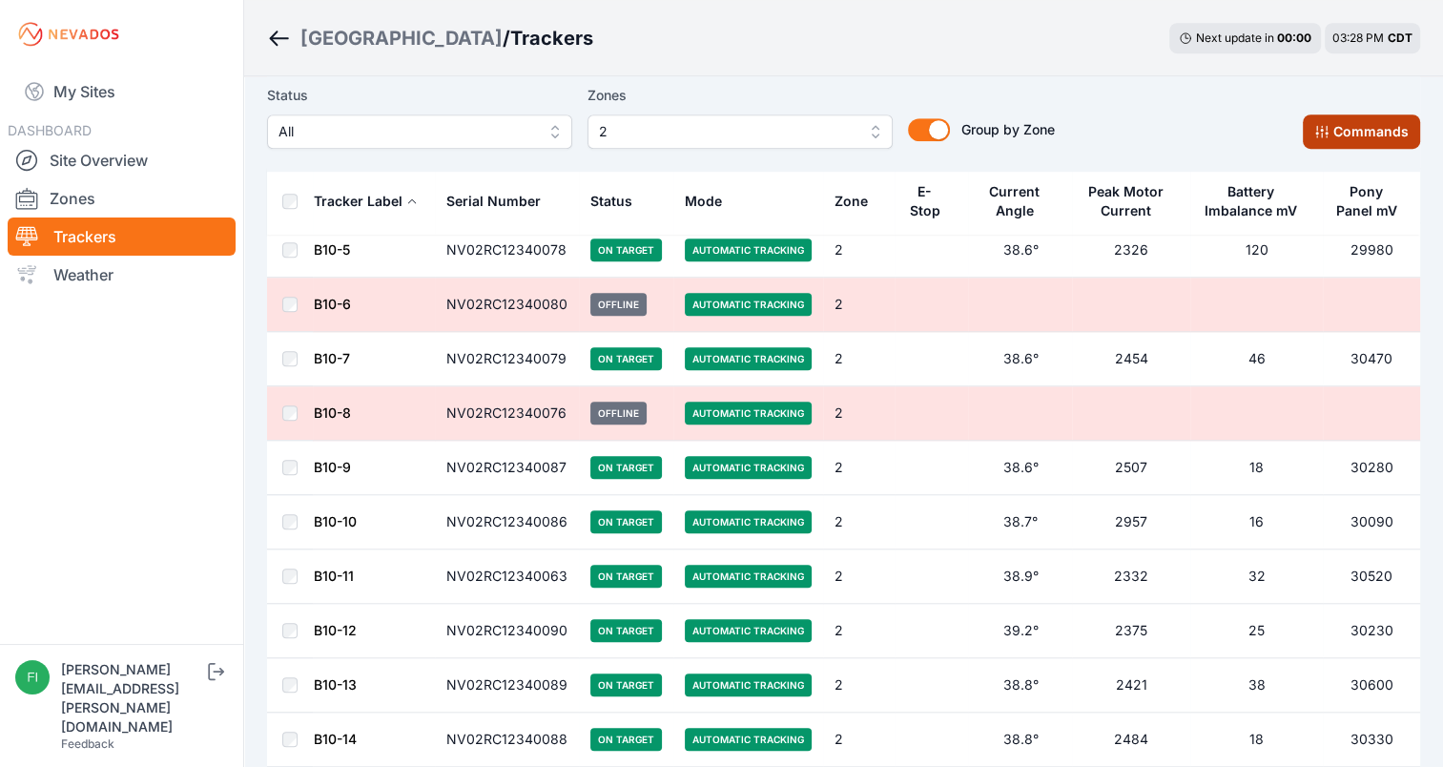
click at [1331, 136] on button "Commands" at bounding box center [1361, 131] width 117 height 34
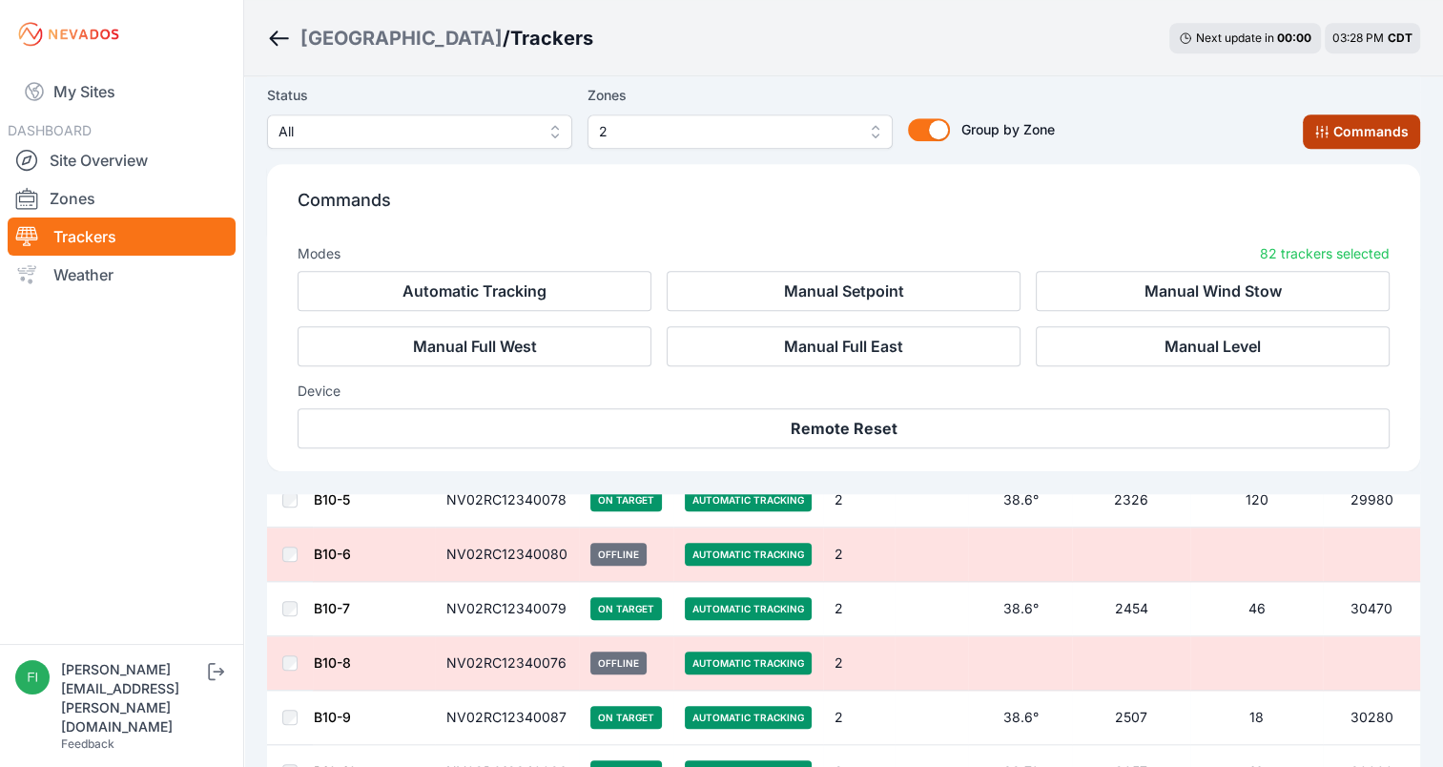
scroll to position [1700, 0]
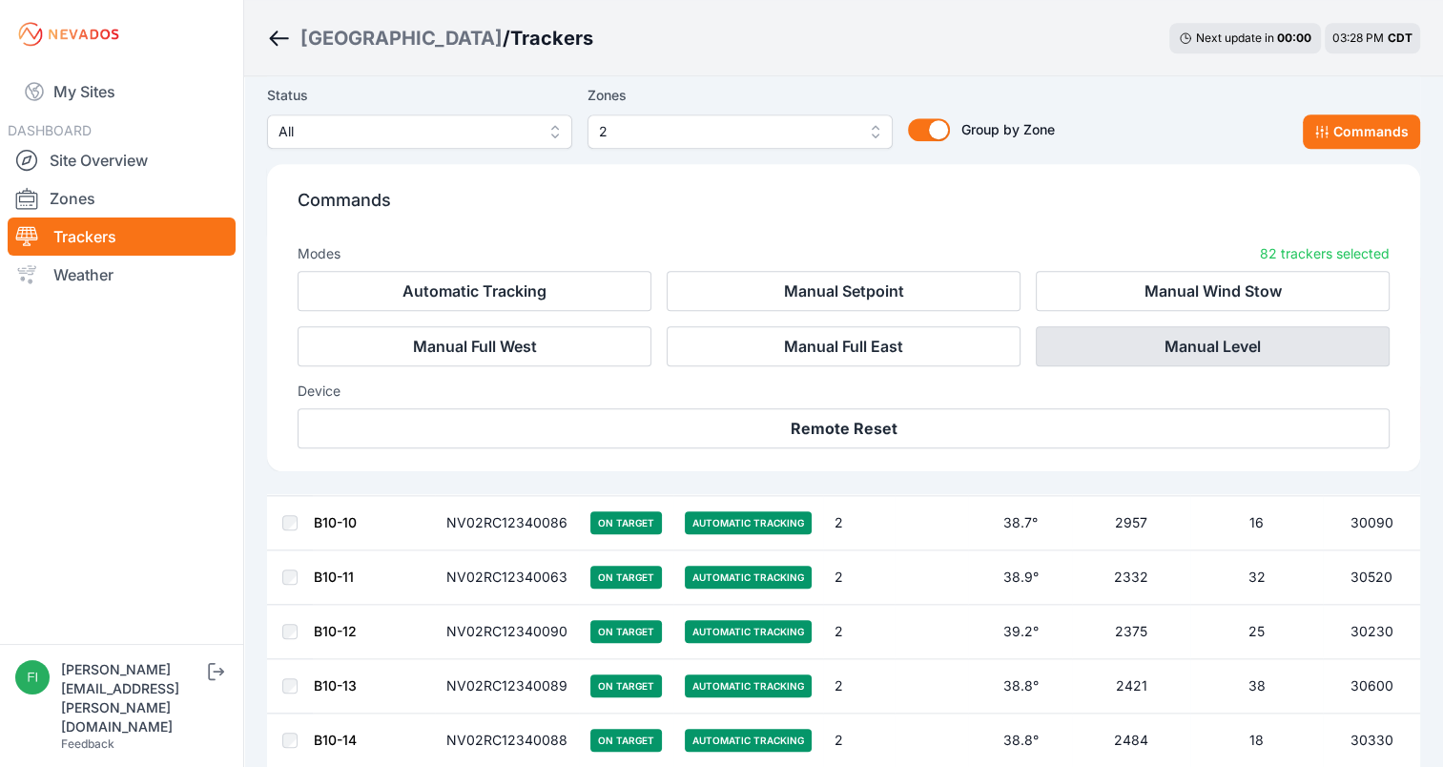
click at [1084, 336] on button "Manual Level" at bounding box center [1213, 346] width 354 height 40
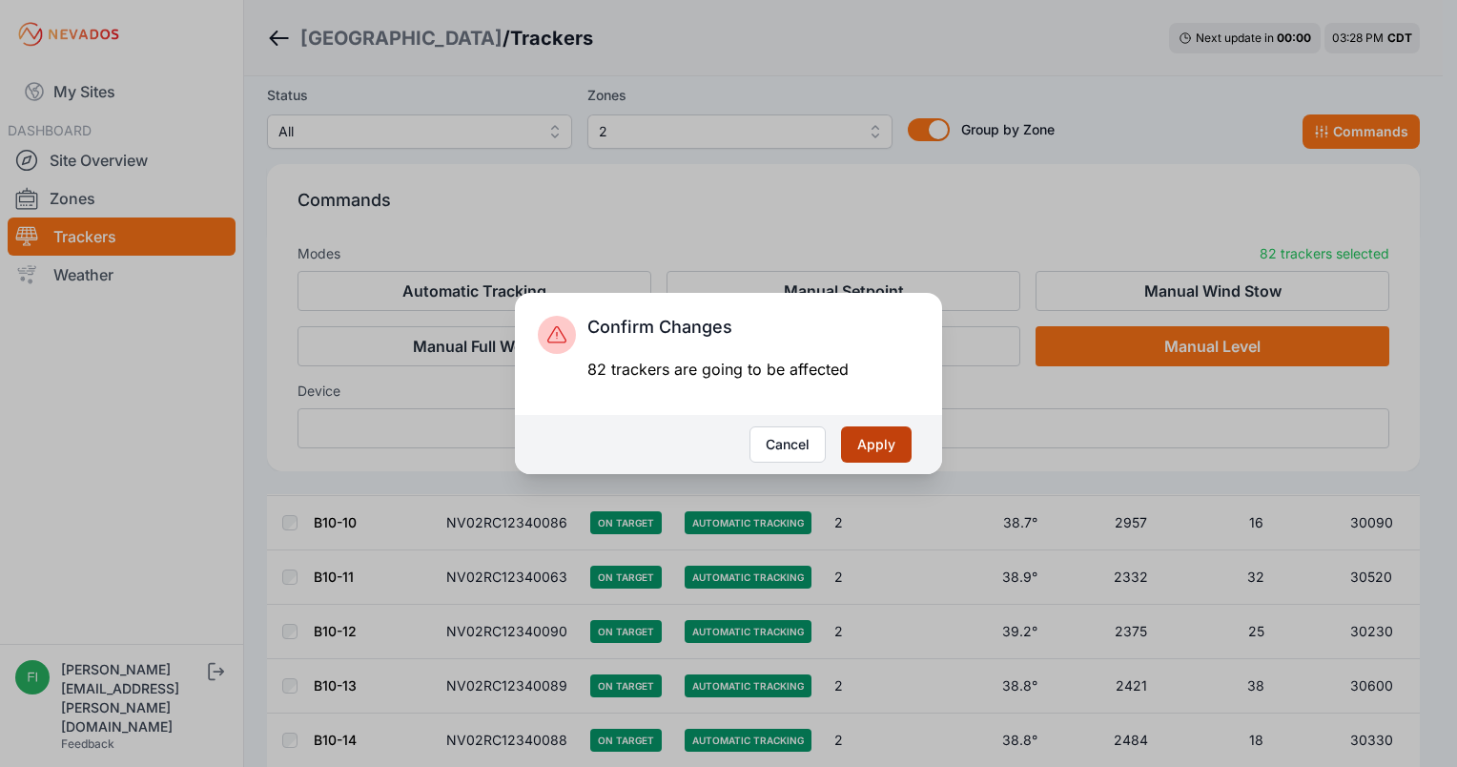
click at [895, 442] on button "Apply" at bounding box center [876, 444] width 71 height 36
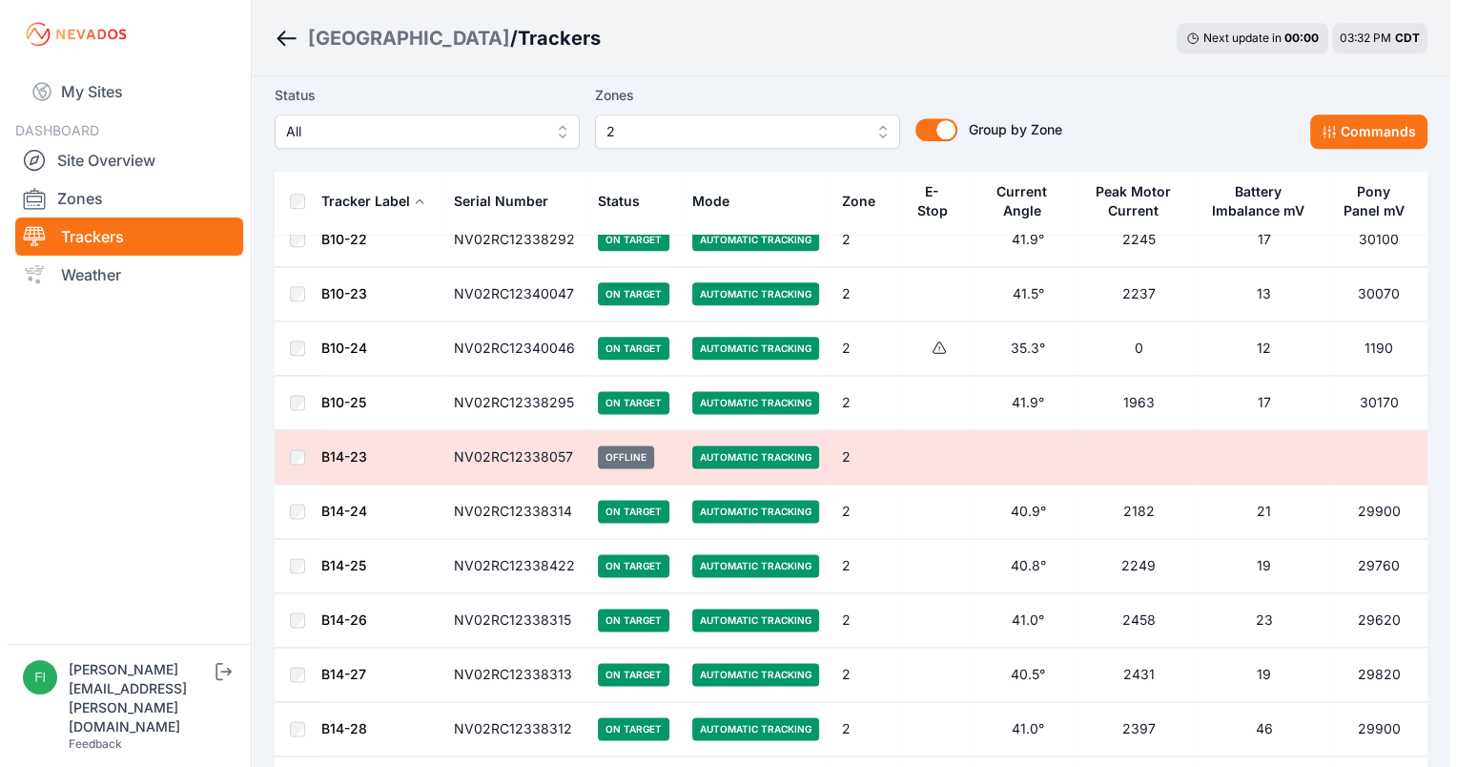
scroll to position [2403, 0]
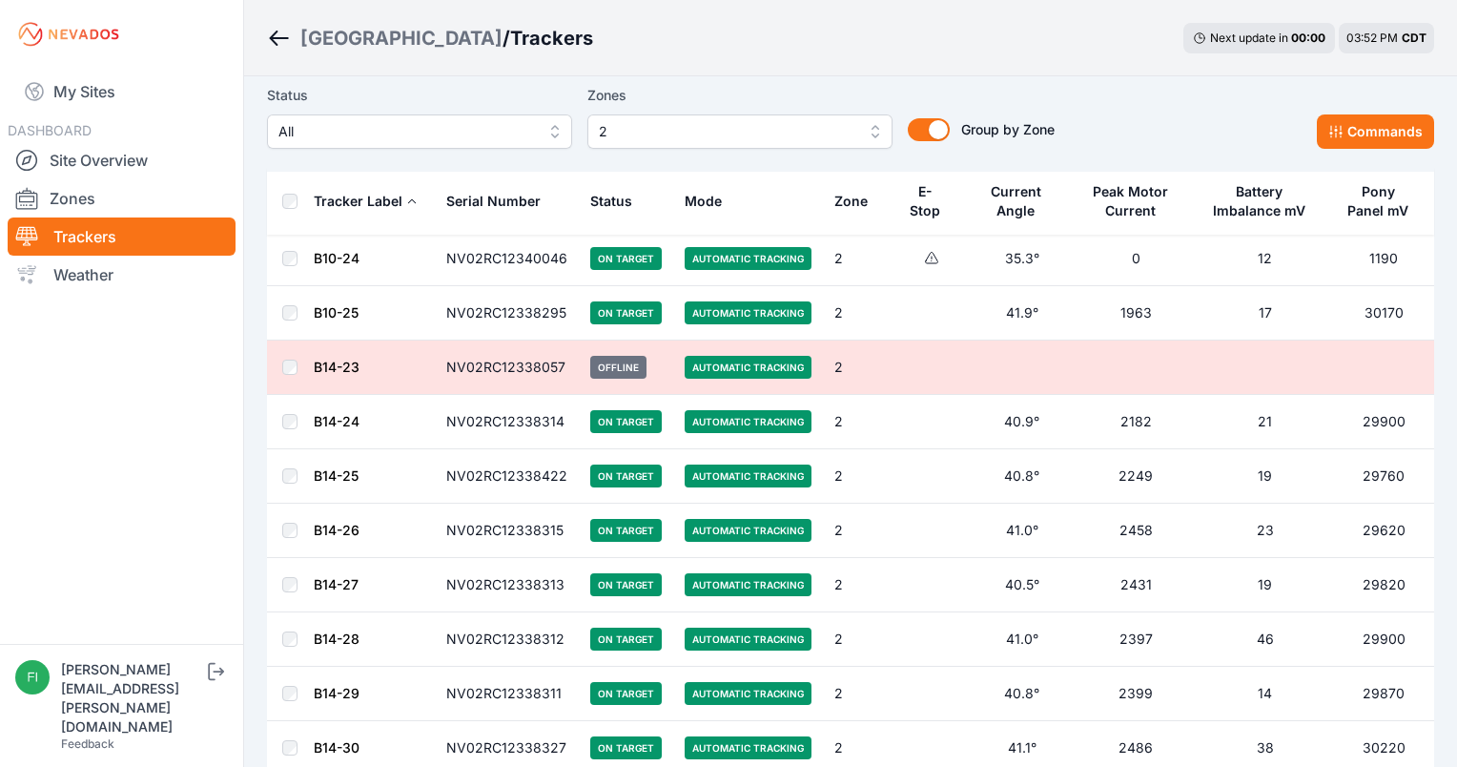
click at [811, 126] on span "2" at bounding box center [727, 131] width 256 height 23
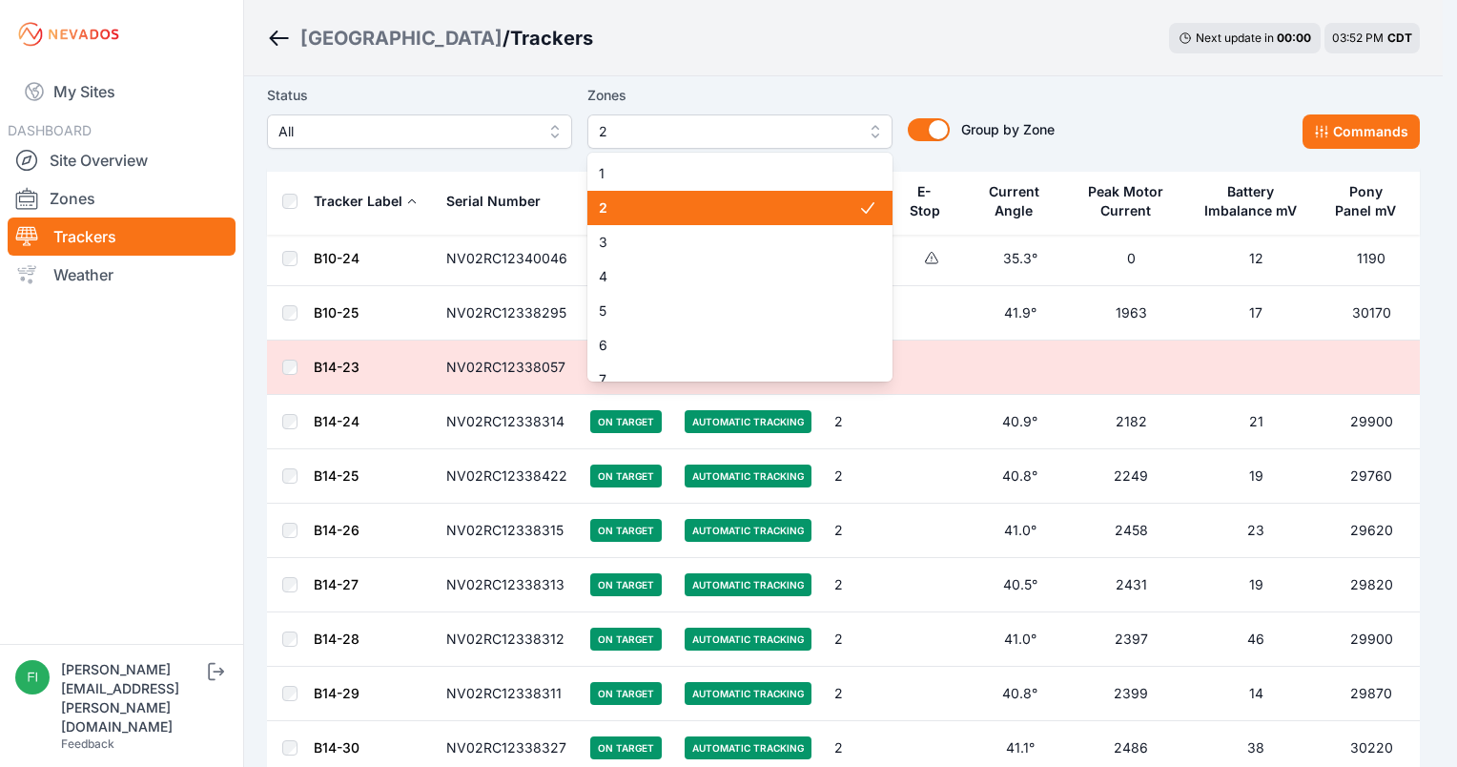
click at [808, 196] on div "2" at bounding box center [739, 208] width 305 height 34
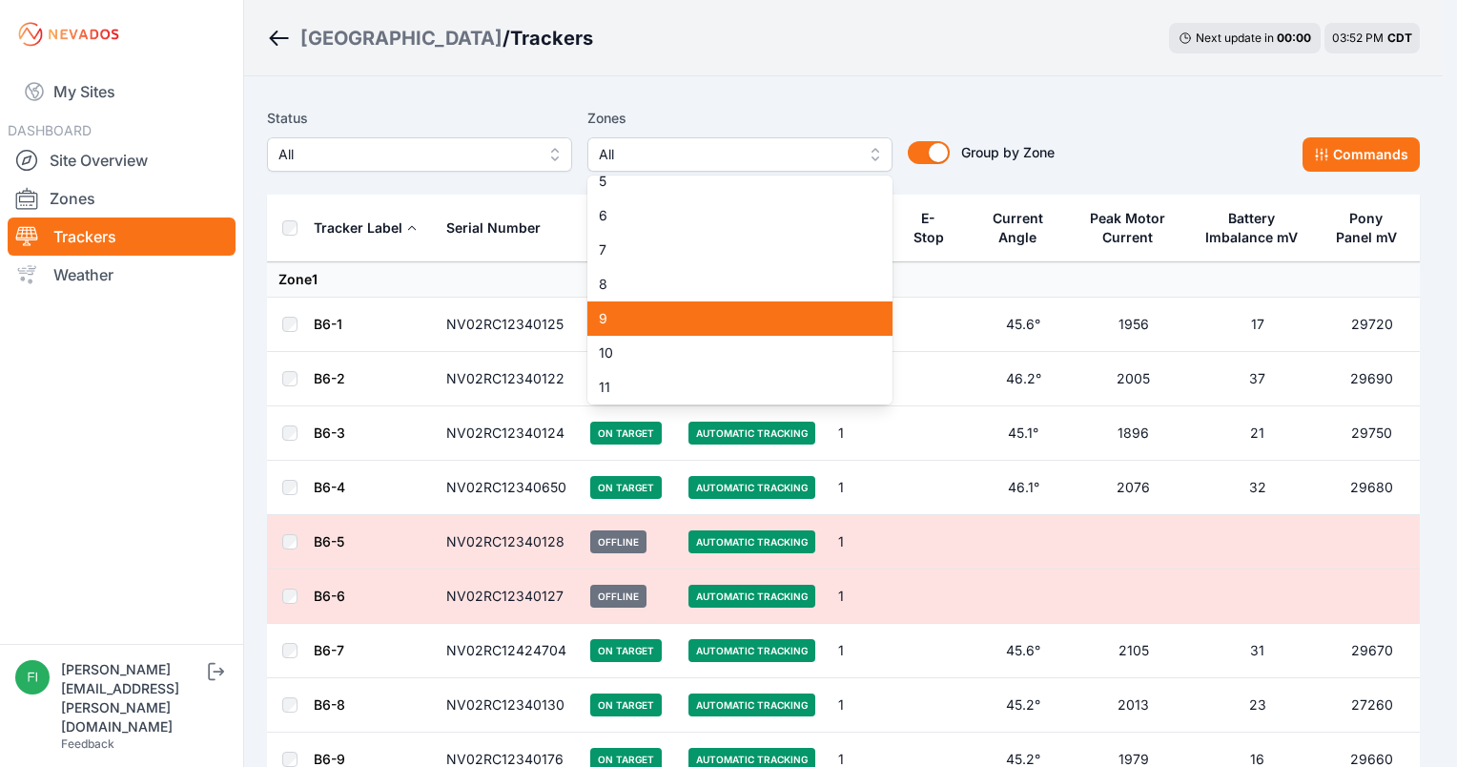
click at [793, 320] on span "9" at bounding box center [728, 318] width 259 height 19
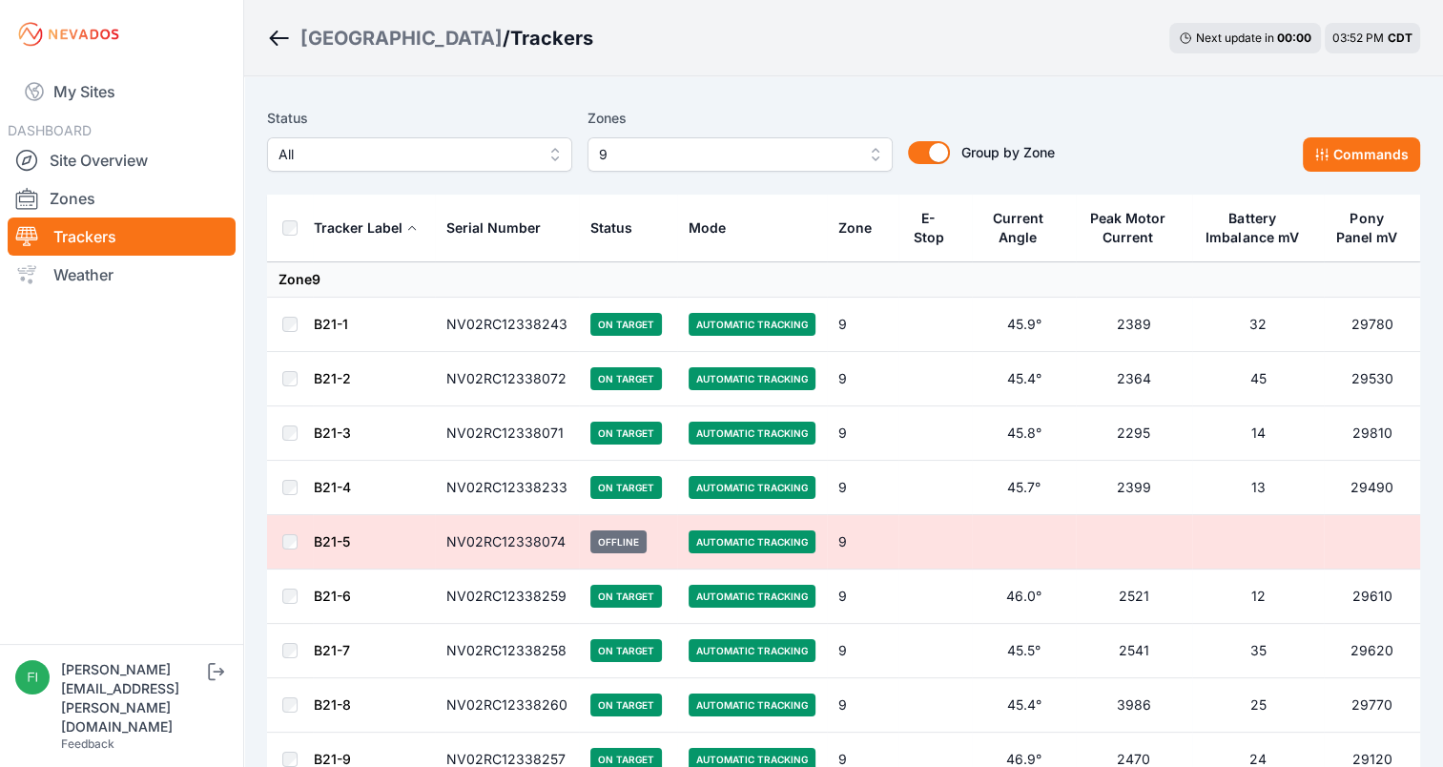
click at [1187, 134] on div "Status All Zones 9 Group by Zone Group by Zone Commands" at bounding box center [843, 139] width 1153 height 65
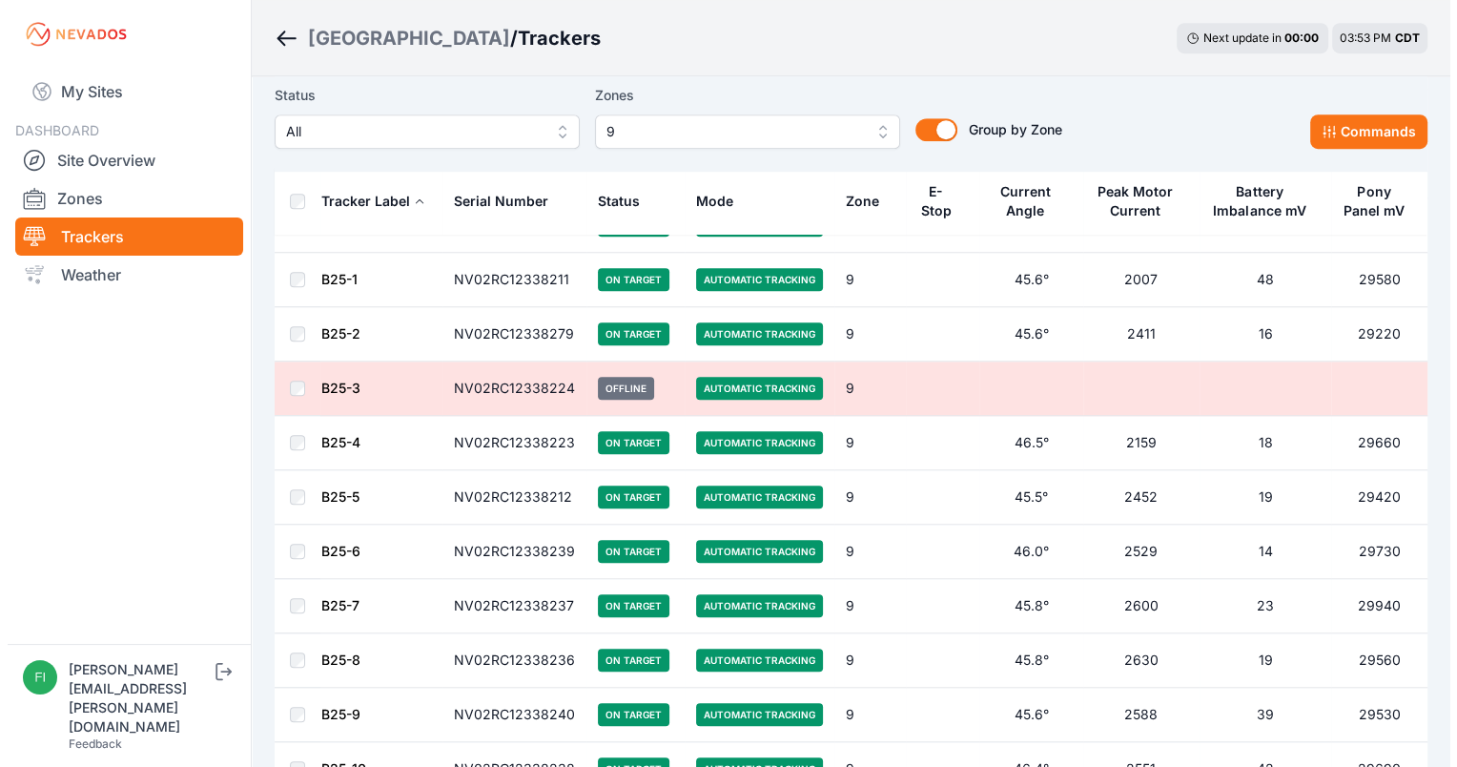
scroll to position [1460, 0]
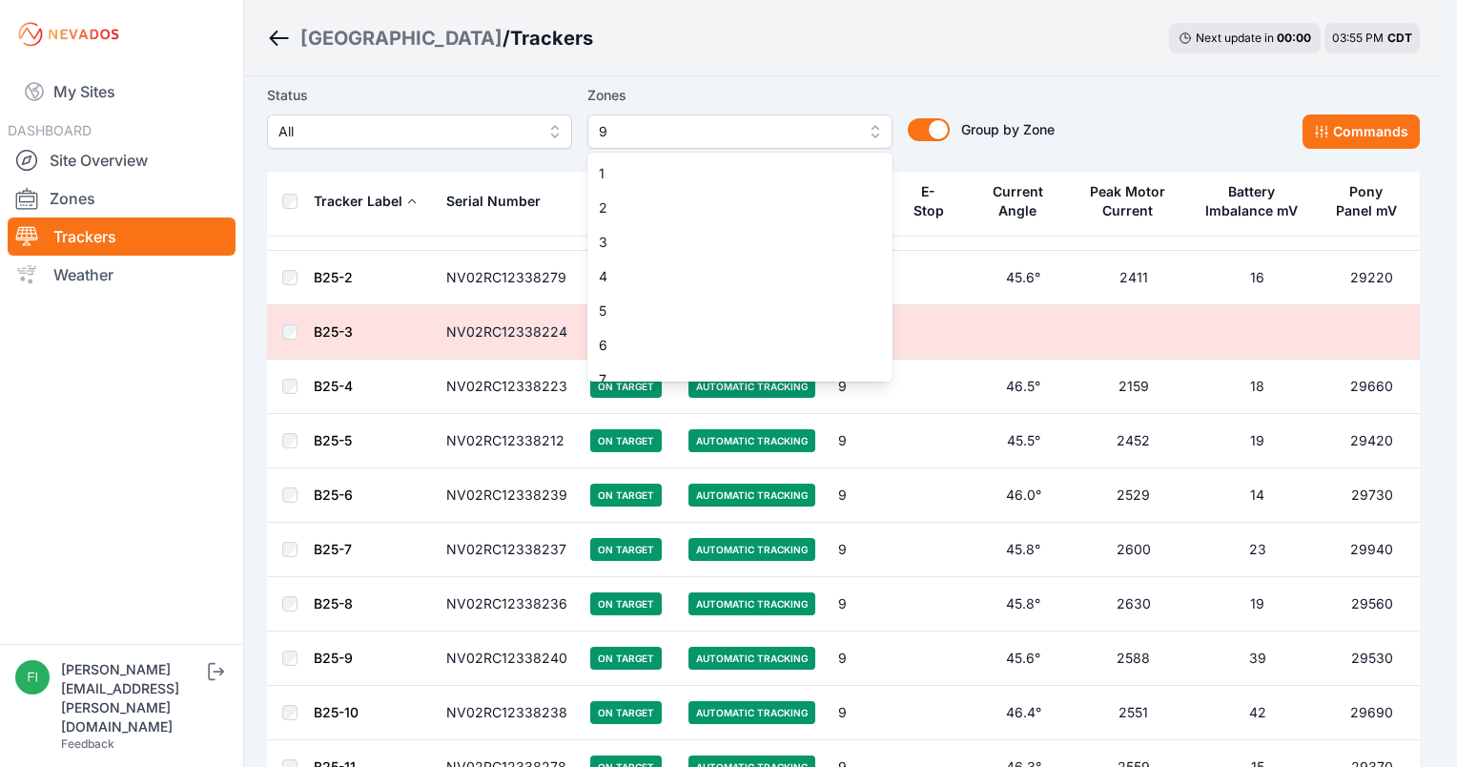
click at [851, 130] on span "9" at bounding box center [727, 131] width 256 height 23
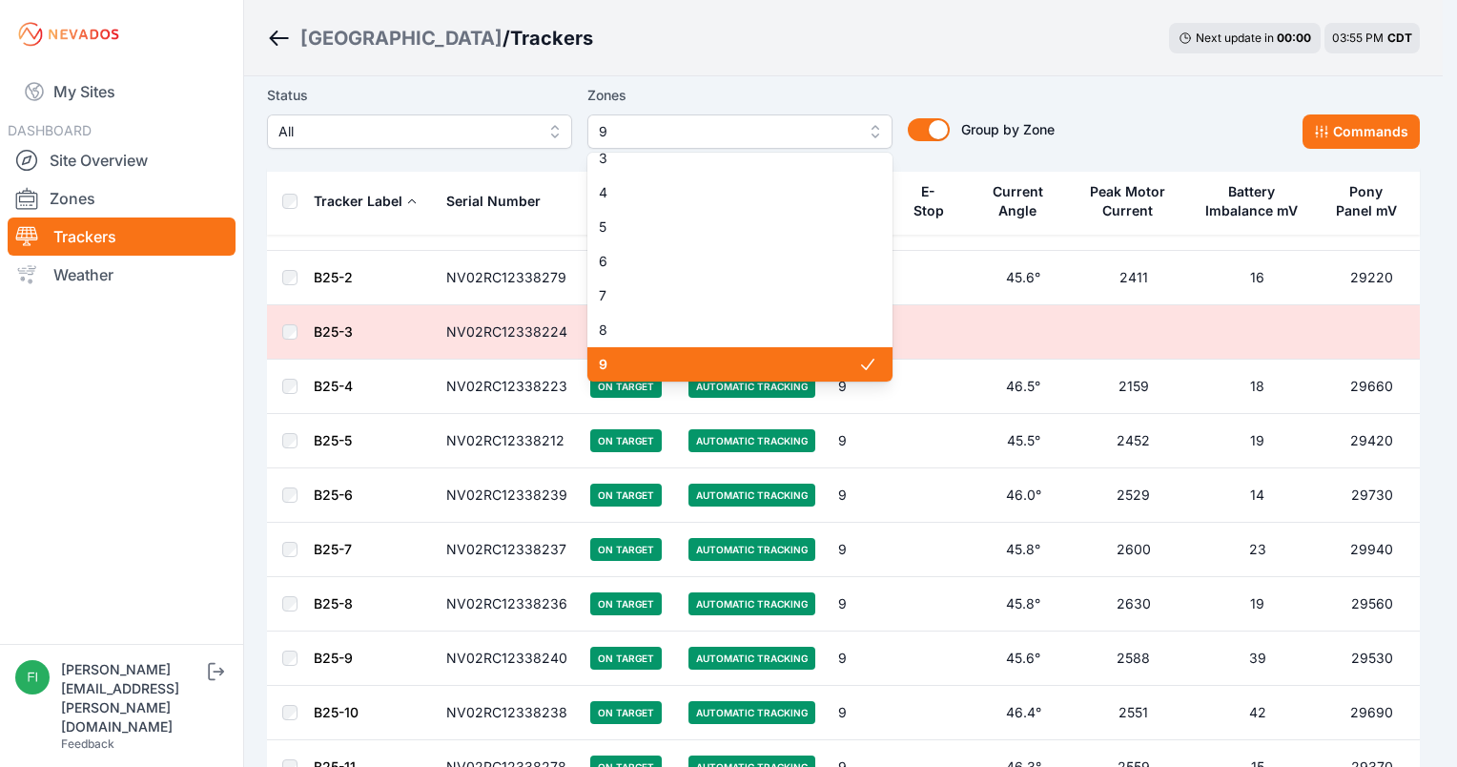
click at [837, 356] on span "9" at bounding box center [728, 364] width 259 height 19
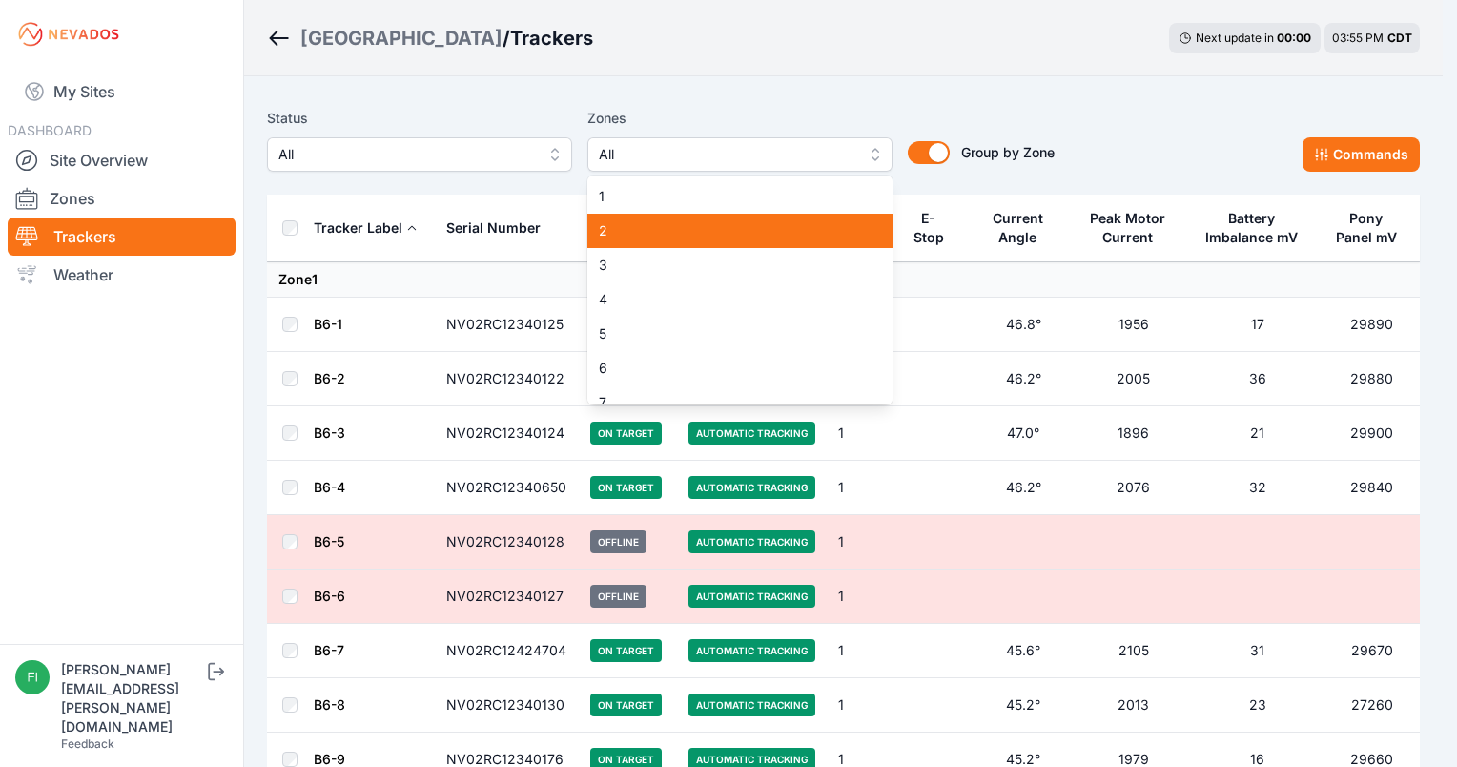
click at [791, 238] on span "2" at bounding box center [728, 230] width 259 height 19
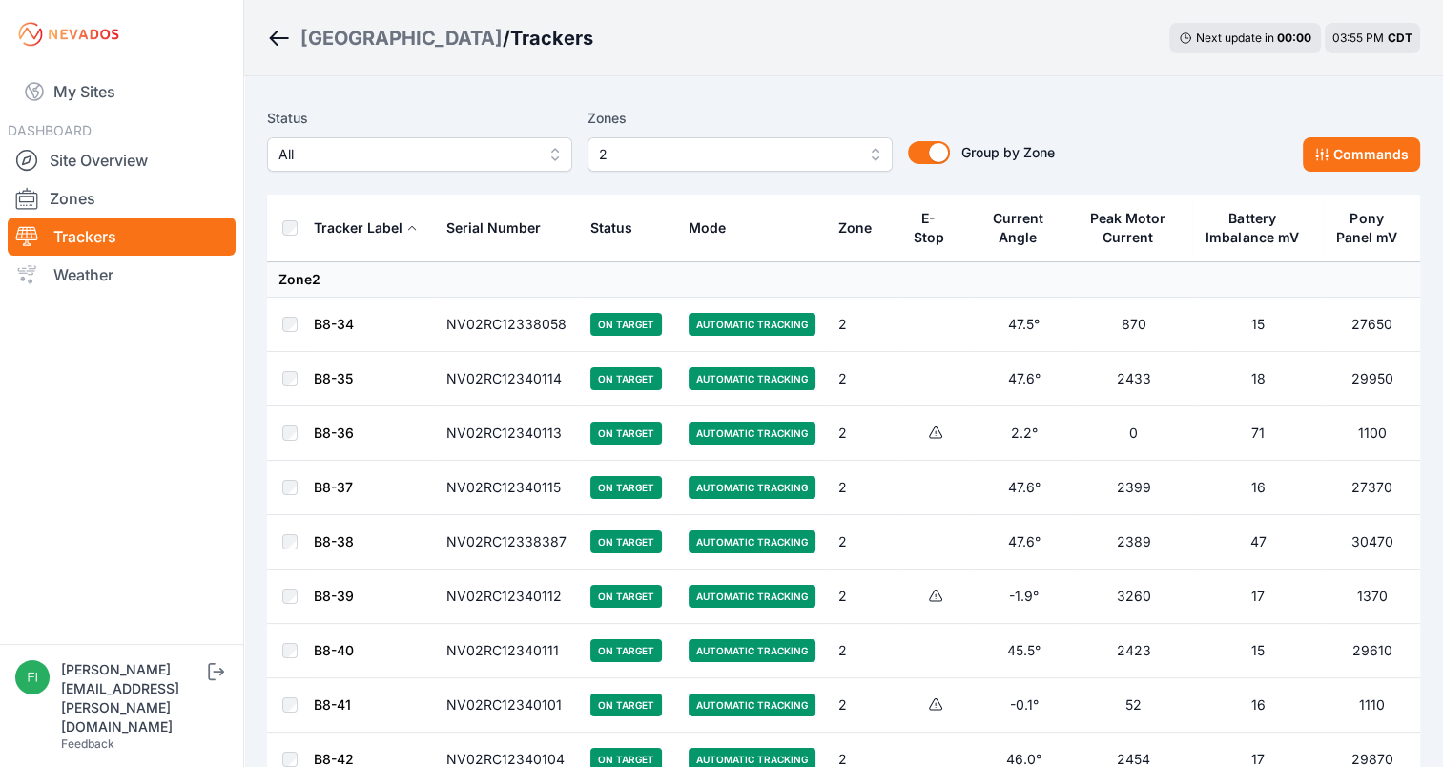
click at [821, 59] on div "Sunlight Road / Trackers Next update in 00 : 00 03:55 PM CDT" at bounding box center [843, 38] width 1199 height 76
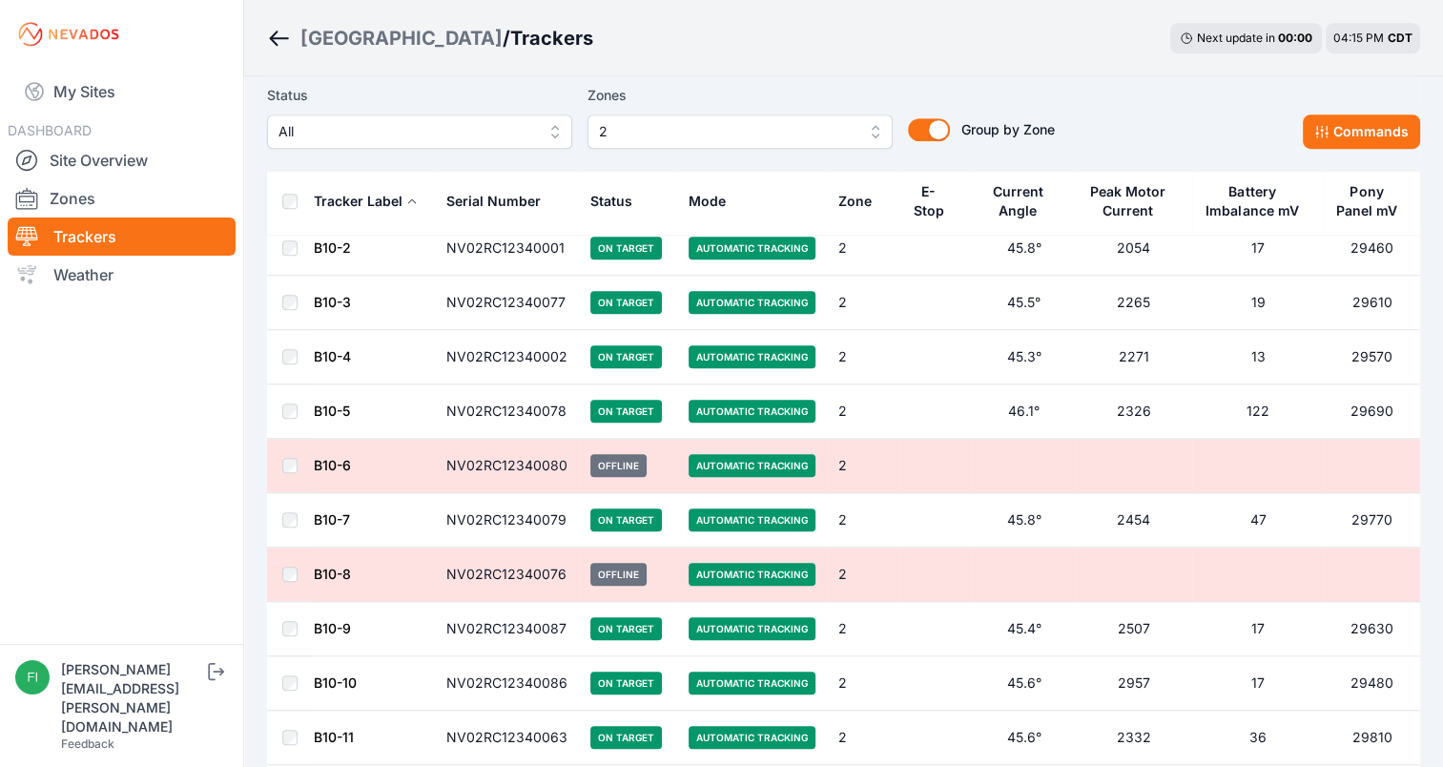
scroll to position [1221, 0]
